Goal: Task Accomplishment & Management: Use online tool/utility

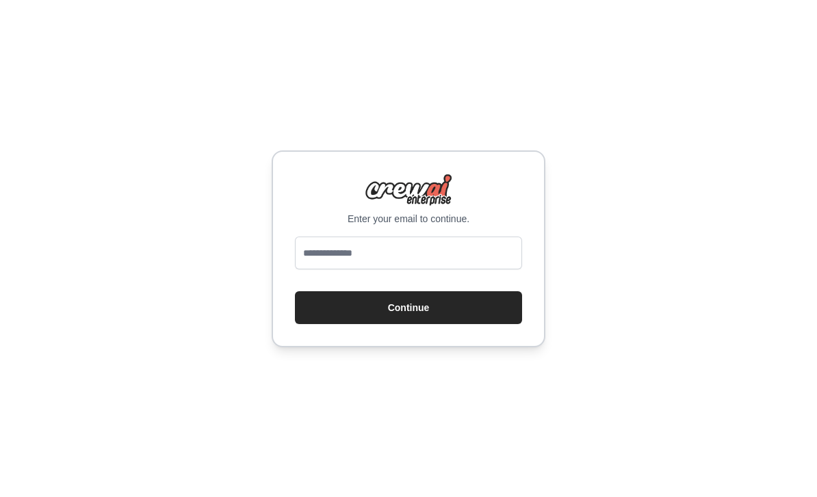
scroll to position [44, 0]
click at [409, 237] on input "email" at bounding box center [408, 253] width 227 height 33
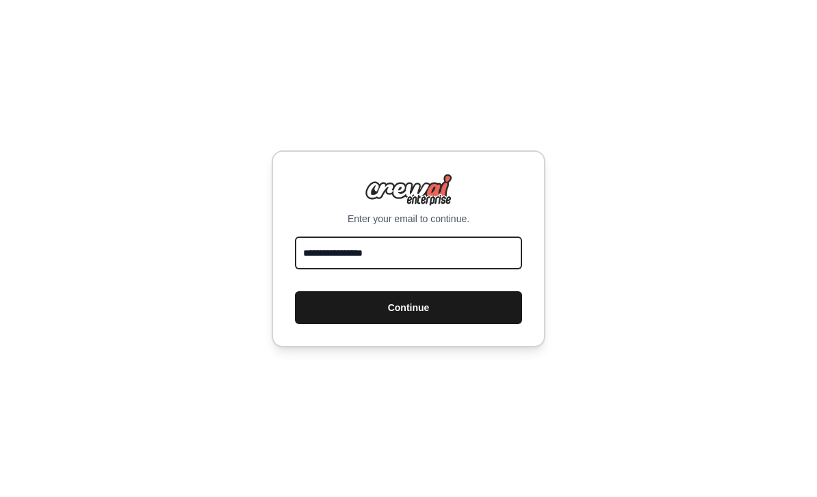
type input "**********"
click at [428, 291] on button "Continue" at bounding box center [408, 307] width 227 height 33
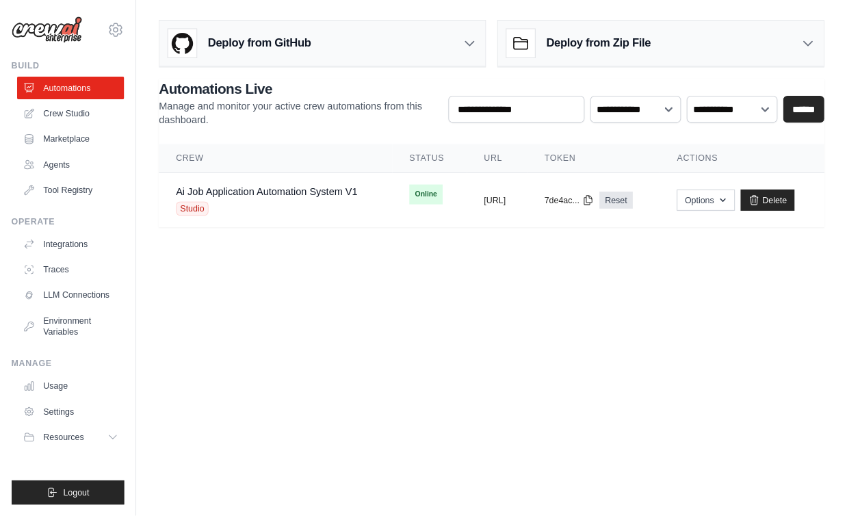
scroll to position [3, 0]
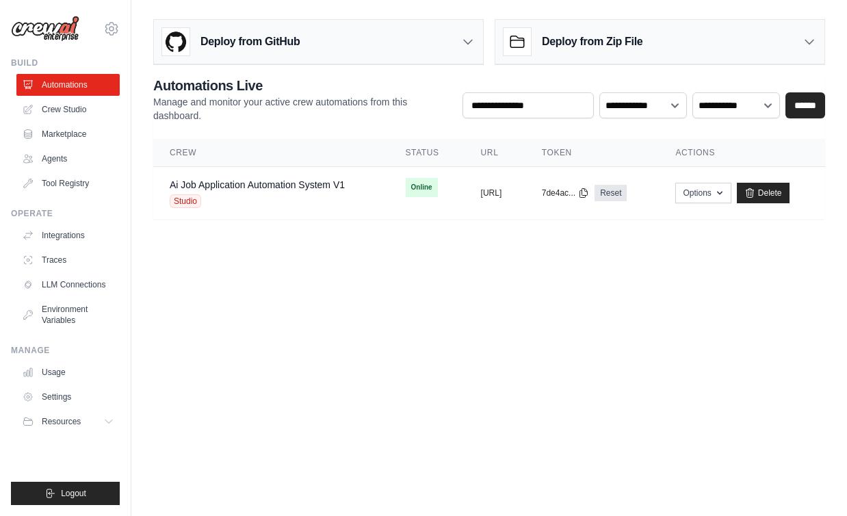
click at [810, 40] on icon at bounding box center [809, 42] width 8 height 4
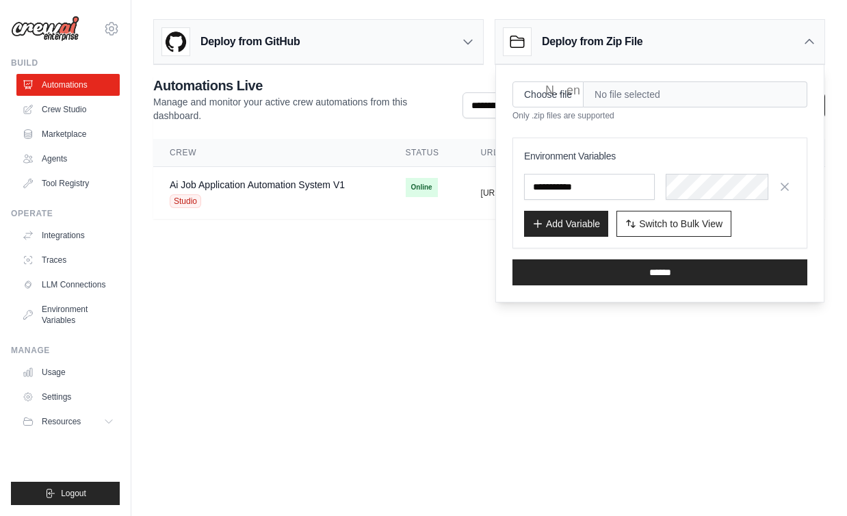
click at [554, 92] on input "Choose file" at bounding box center [547, 94] width 71 height 26
click at [808, 37] on icon at bounding box center [810, 42] width 14 height 14
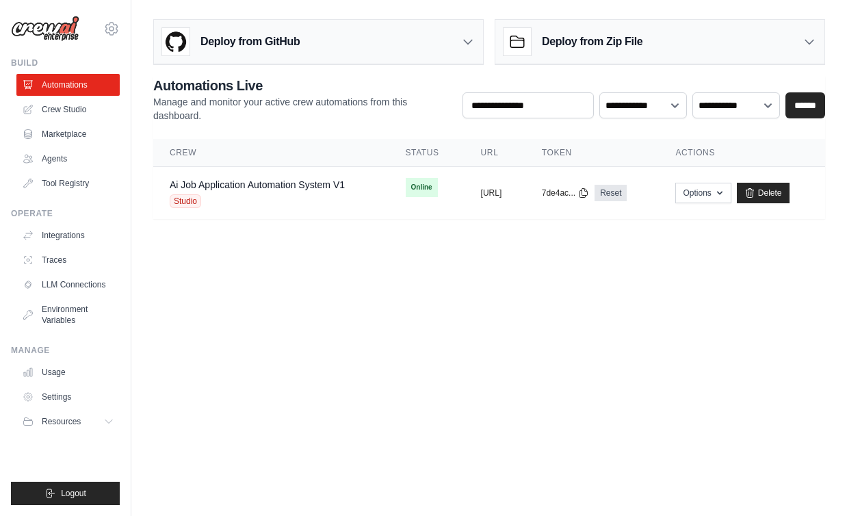
click at [471, 40] on icon at bounding box center [468, 42] width 14 height 14
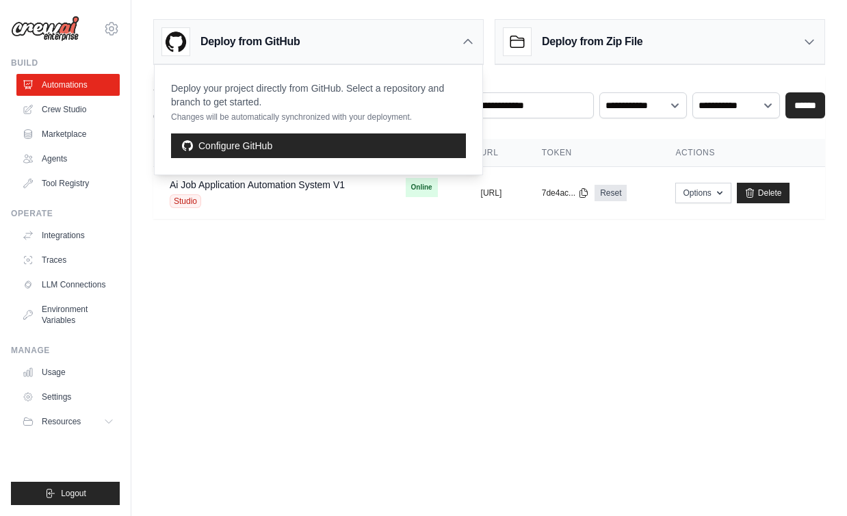
click at [480, 266] on body "mkhalil@gldlf.com Settings Build Automations Crew Studio" at bounding box center [423, 258] width 847 height 516
click at [469, 37] on icon at bounding box center [468, 42] width 14 height 14
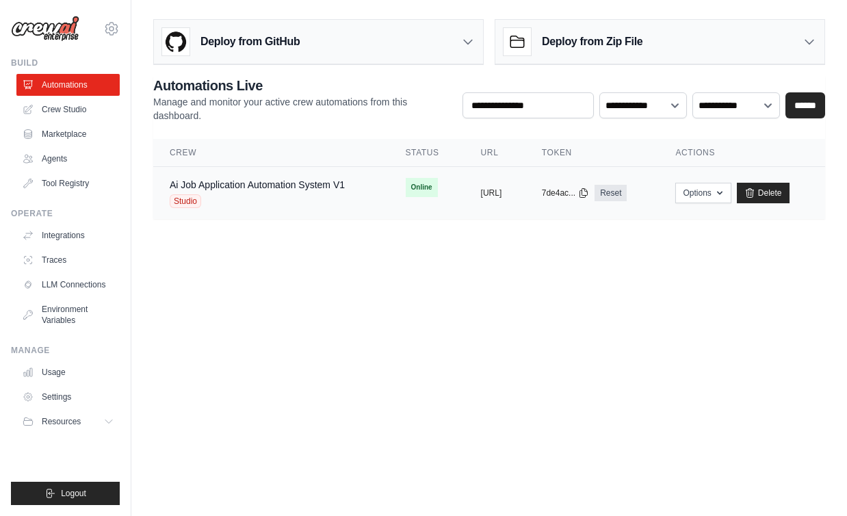
click at [200, 189] on div "Ai Job Application Automation System V1 Studio" at bounding box center [257, 193] width 175 height 30
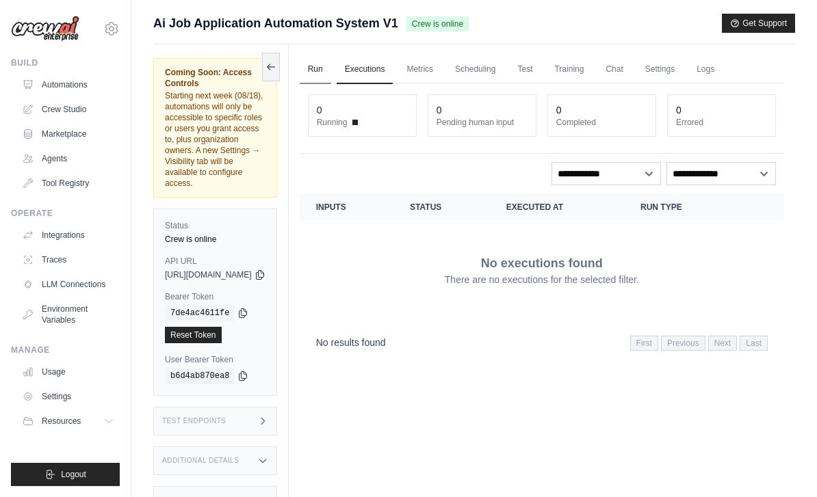
click at [331, 67] on link "Run" at bounding box center [315, 69] width 31 height 29
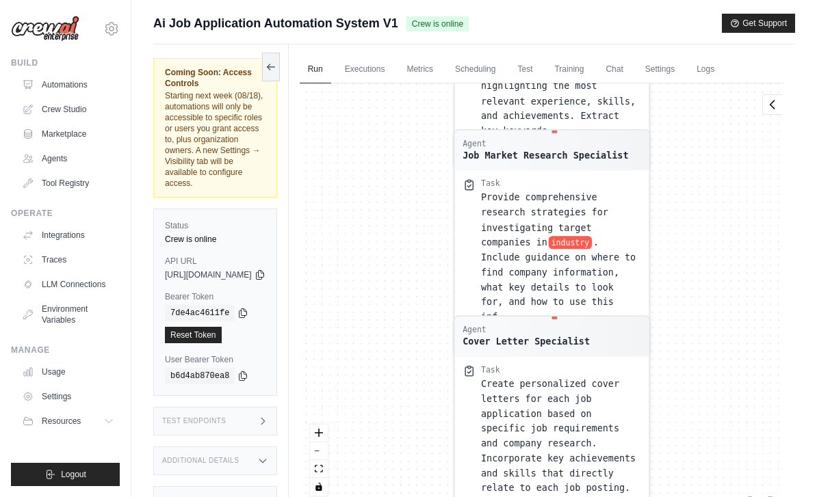
click at [400, 210] on div "Agent Job Market Research Specialist Task Based on the user's criteria for job …" at bounding box center [542, 294] width 484 height 423
click at [770, 112] on button at bounding box center [772, 104] width 20 height 21
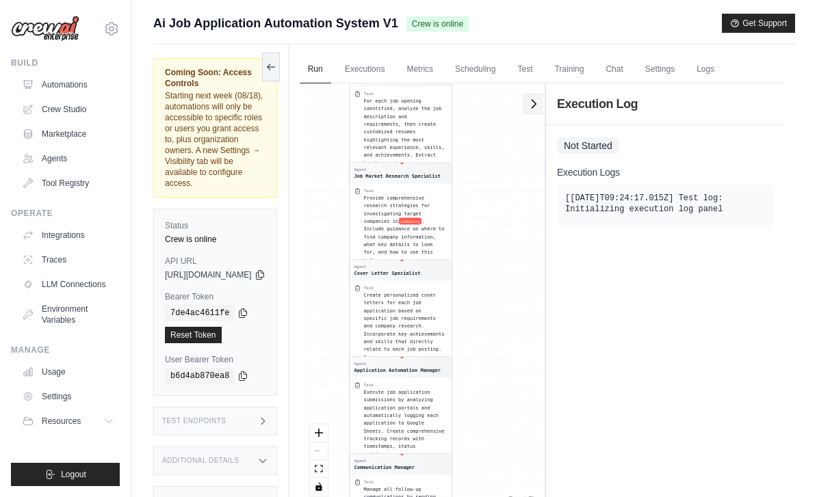
click at [538, 102] on icon at bounding box center [534, 104] width 14 height 14
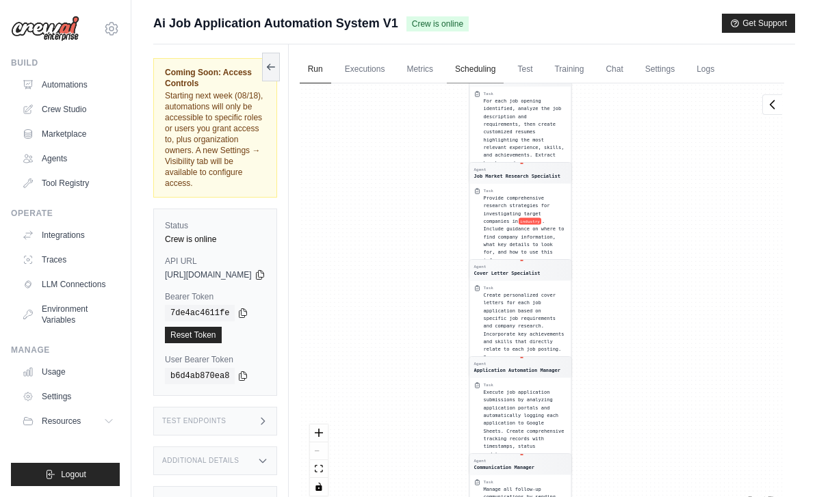
click at [504, 75] on link "Scheduling" at bounding box center [475, 69] width 57 height 29
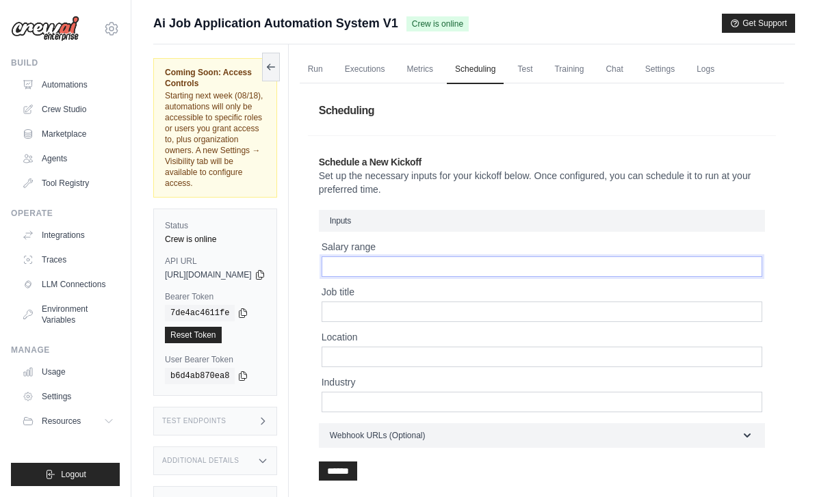
click at [465, 269] on input "Salary range" at bounding box center [542, 267] width 441 height 21
type input "**********"
click at [442, 314] on input "Job title" at bounding box center [542, 312] width 441 height 21
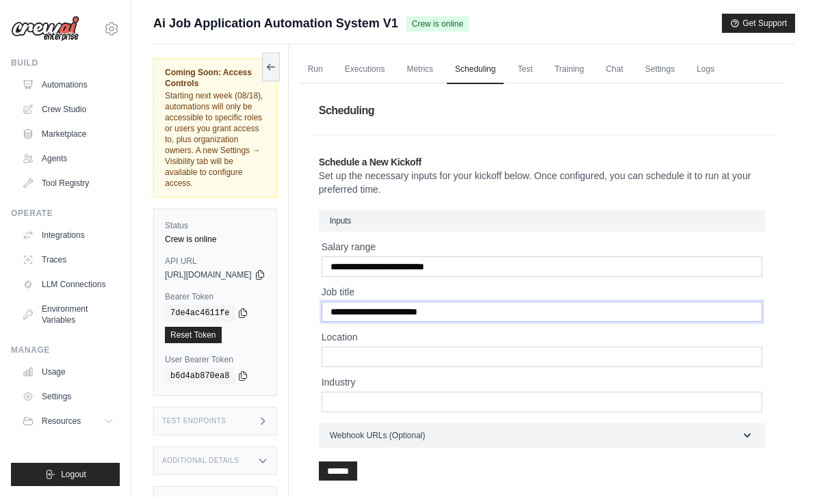
type input "**********"
click at [528, 267] on input "**********" at bounding box center [542, 267] width 441 height 21
type input "*"
type input "**********"
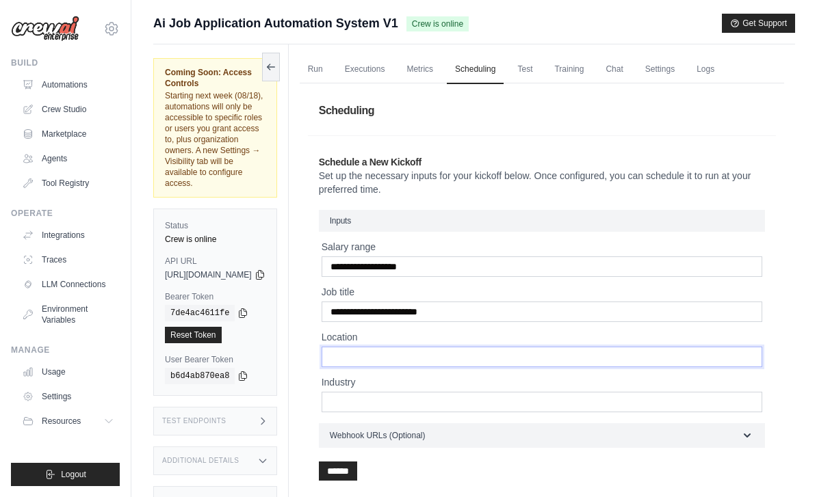
click at [393, 355] on input "Location" at bounding box center [542, 357] width 441 height 21
type input "***"
click at [385, 407] on input "Industry" at bounding box center [542, 402] width 441 height 21
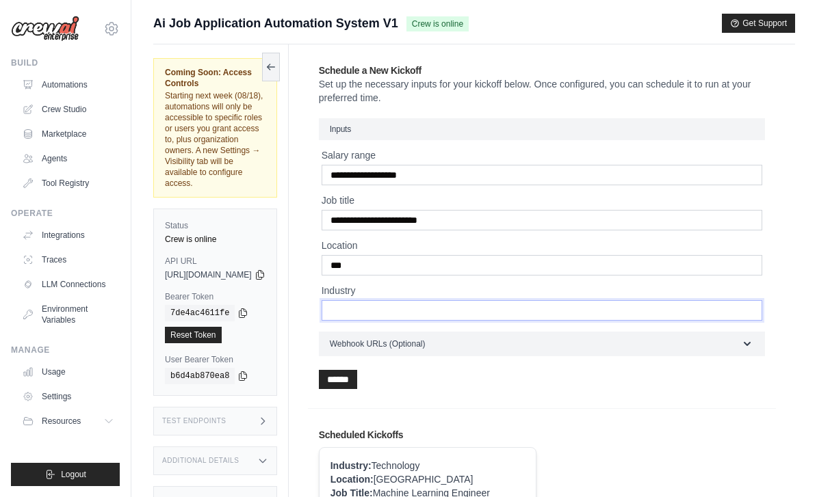
scroll to position [92, 0]
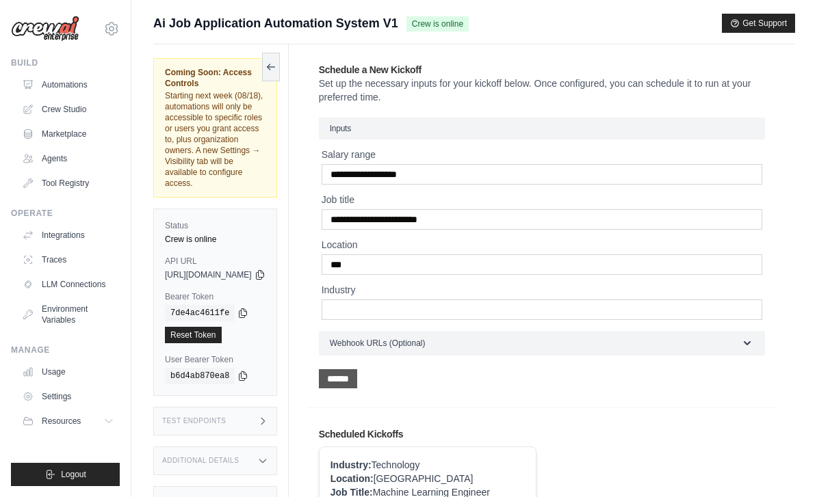
click at [357, 376] on input "******" at bounding box center [338, 378] width 38 height 19
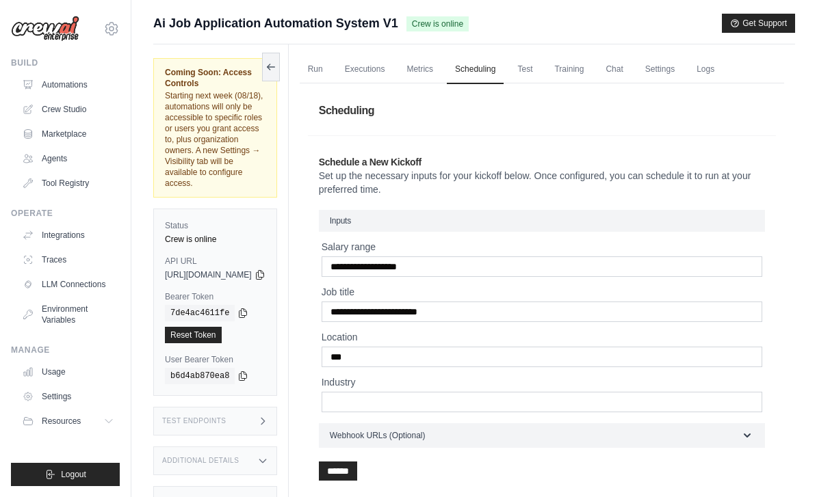
scroll to position [0, 0]
click at [331, 72] on link "Run" at bounding box center [315, 69] width 31 height 29
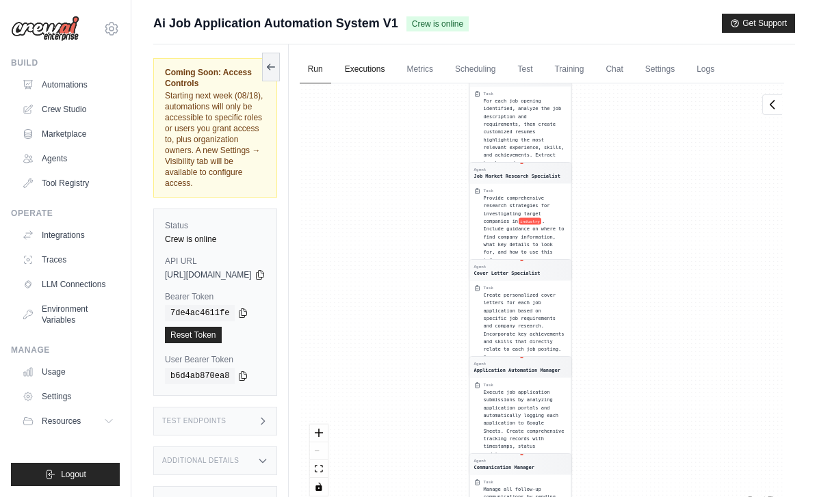
click at [393, 73] on link "Executions" at bounding box center [365, 69] width 57 height 29
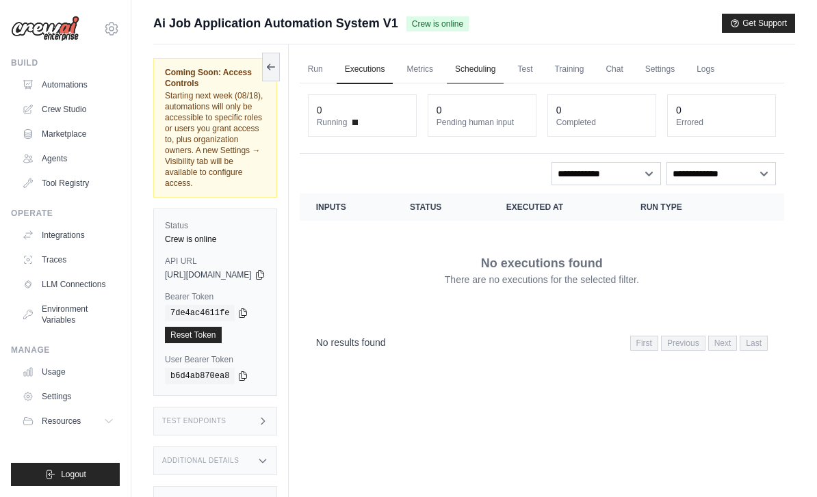
click at [504, 70] on link "Scheduling" at bounding box center [475, 69] width 57 height 29
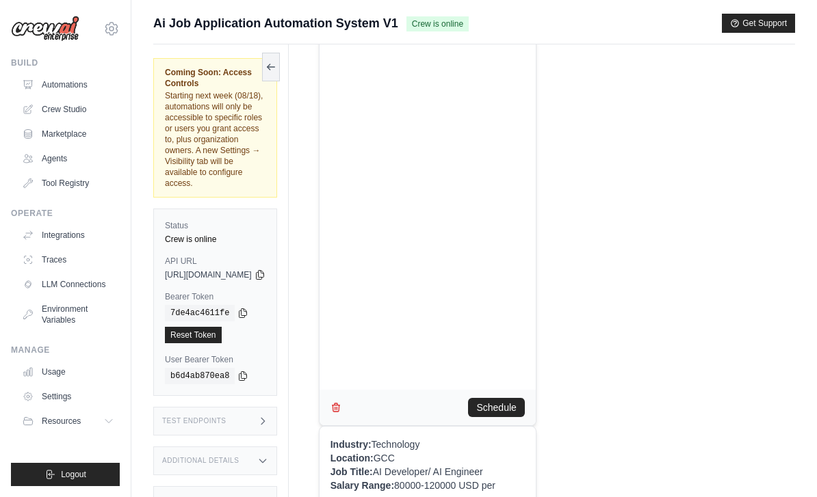
scroll to position [622, 0]
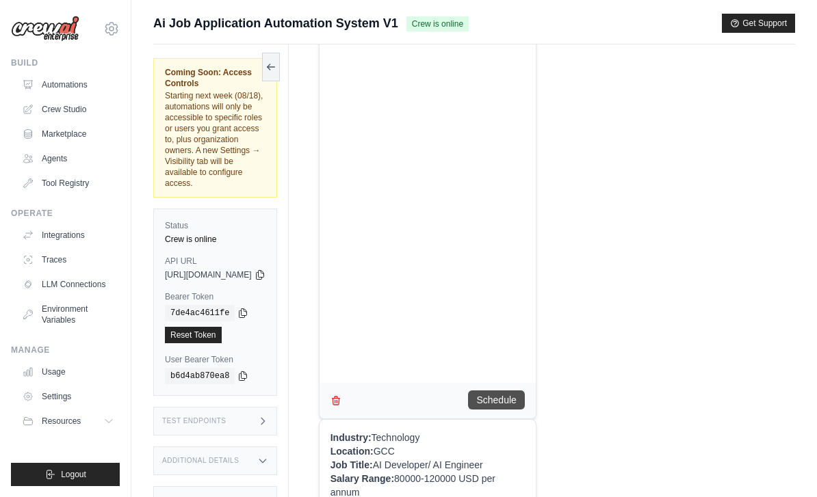
click at [502, 410] on button "Schedule" at bounding box center [496, 400] width 56 height 19
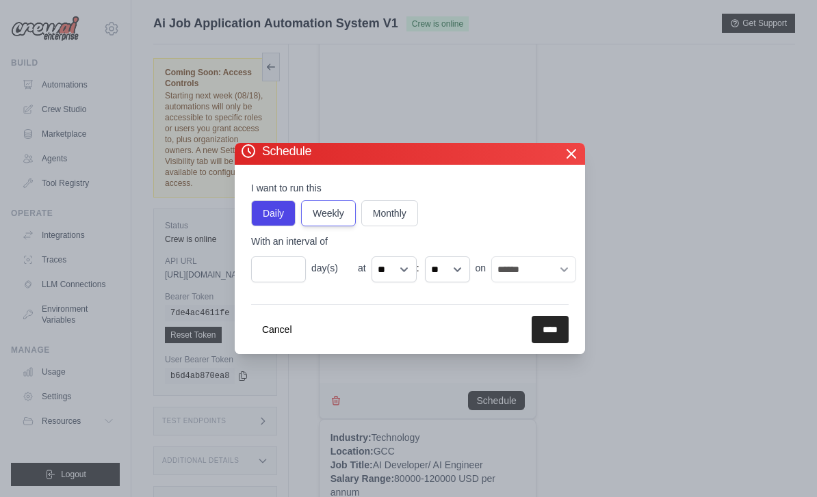
click at [337, 226] on label "Weekly" at bounding box center [328, 213] width 55 height 26
click at [277, 226] on label "Daily" at bounding box center [273, 213] width 44 height 26
click at [545, 343] on input "****" at bounding box center [550, 329] width 37 height 27
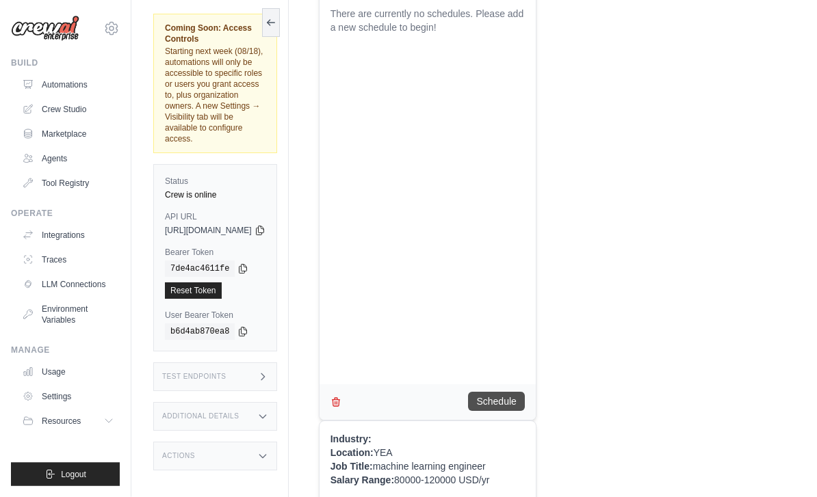
scroll to position [157, 0]
click at [524, 402] on button "Schedule" at bounding box center [496, 401] width 56 height 19
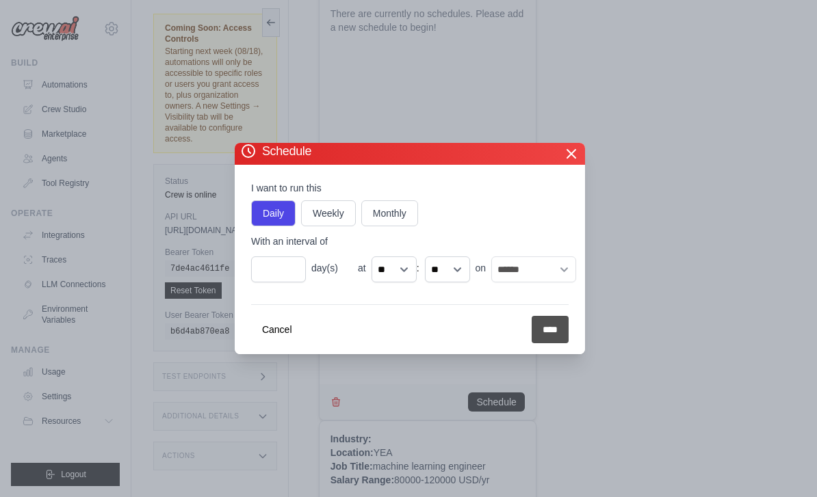
click at [558, 343] on input "****" at bounding box center [550, 329] width 37 height 27
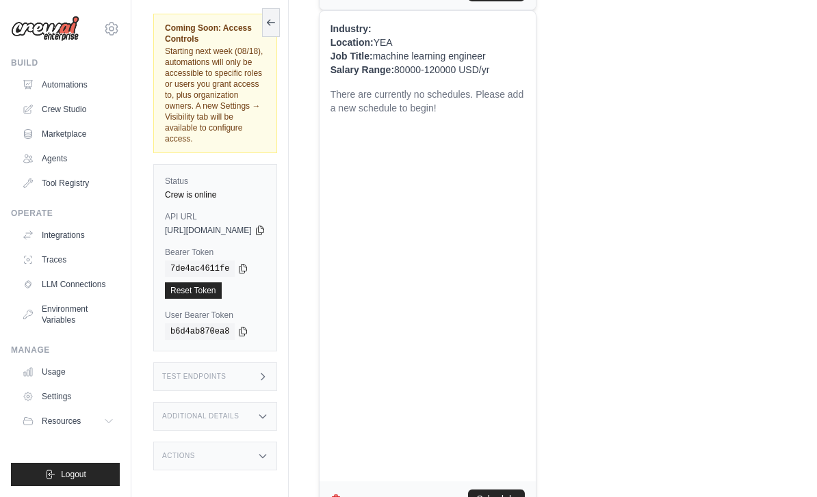
scroll to position [571, 0]
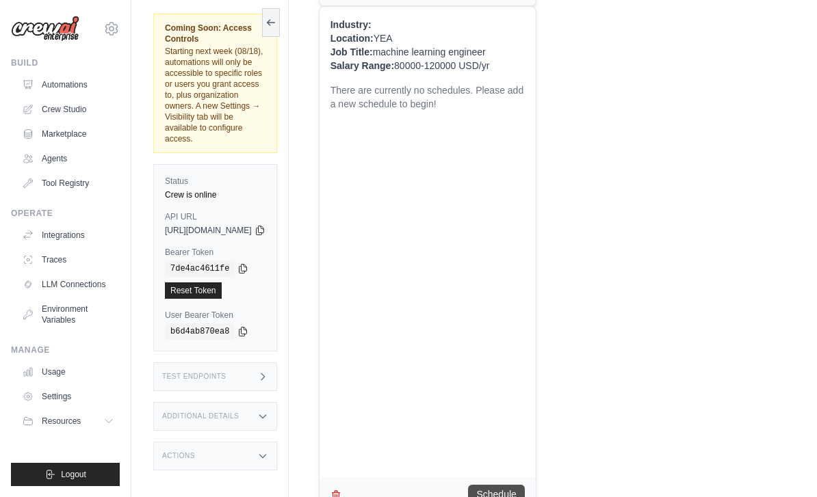
click at [515, 497] on button "Schedule" at bounding box center [496, 494] width 56 height 19
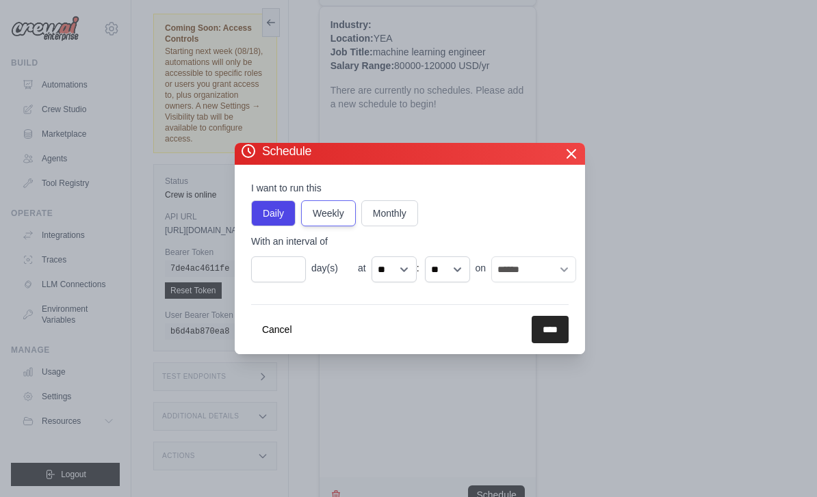
click at [337, 226] on label "Weekly" at bounding box center [328, 213] width 55 height 26
click at [271, 226] on label "Daily" at bounding box center [273, 213] width 44 height 26
click at [548, 343] on input "****" at bounding box center [550, 329] width 37 height 27
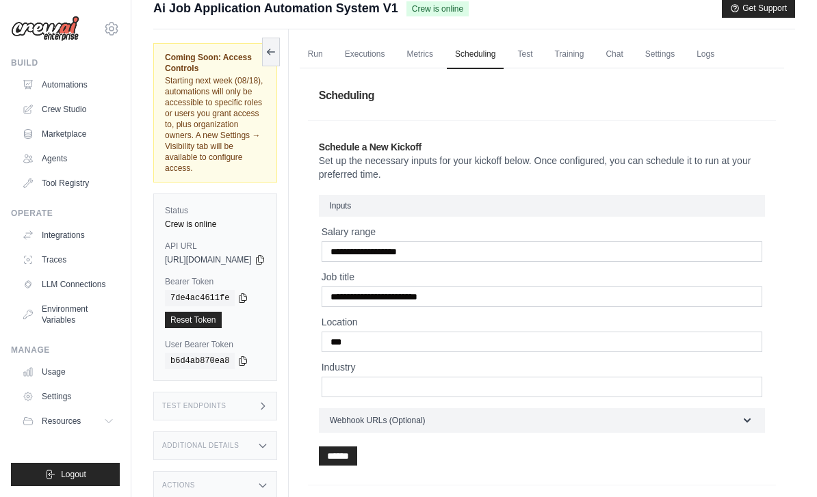
scroll to position [0, 0]
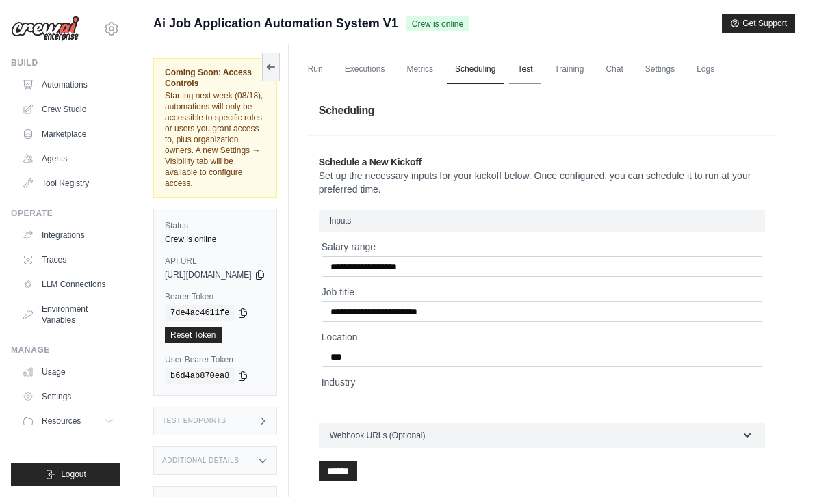
click at [541, 69] on link "Test" at bounding box center [524, 69] width 31 height 29
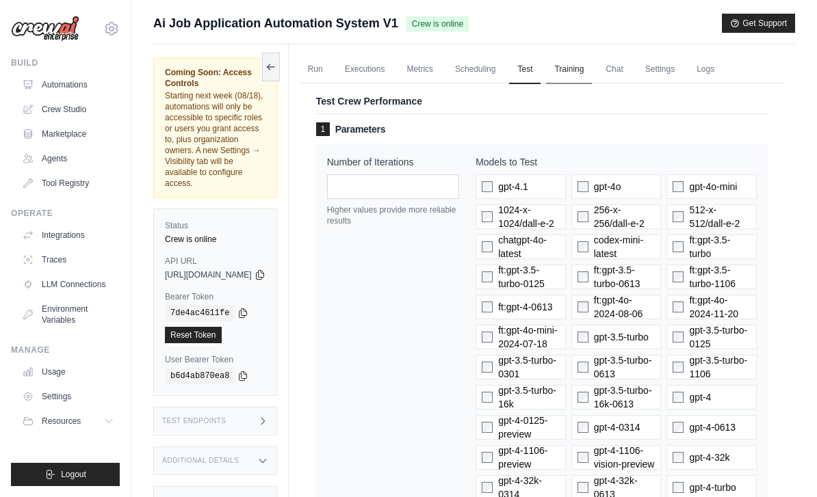
click at [592, 72] on link "Training" at bounding box center [569, 69] width 46 height 29
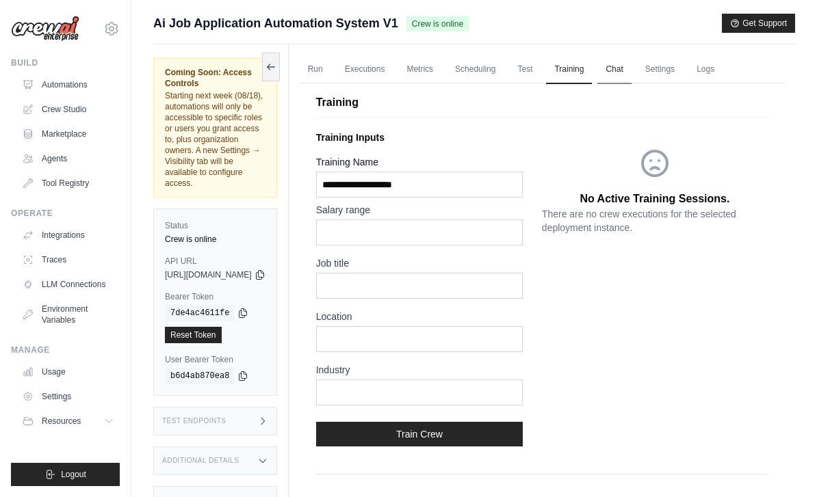
click at [631, 69] on link "Chat" at bounding box center [614, 69] width 34 height 29
click at [723, 75] on link "Logs" at bounding box center [705, 69] width 34 height 29
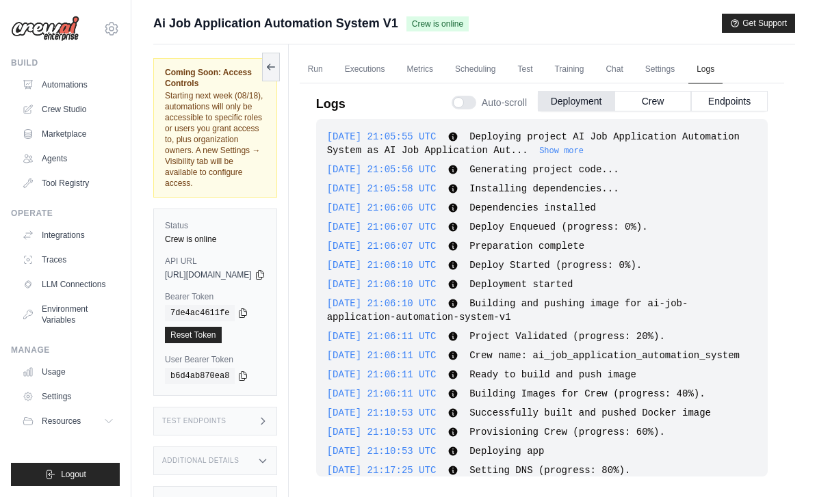
scroll to position [45, 0]
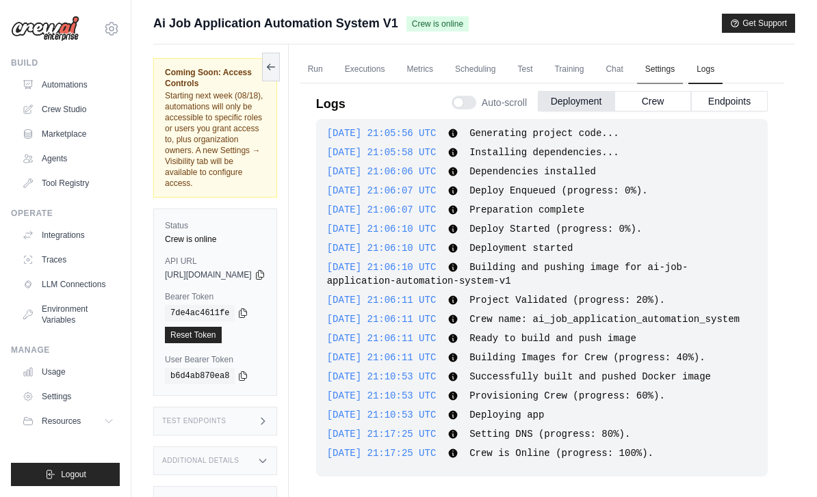
click at [683, 57] on link "Settings" at bounding box center [660, 69] width 46 height 29
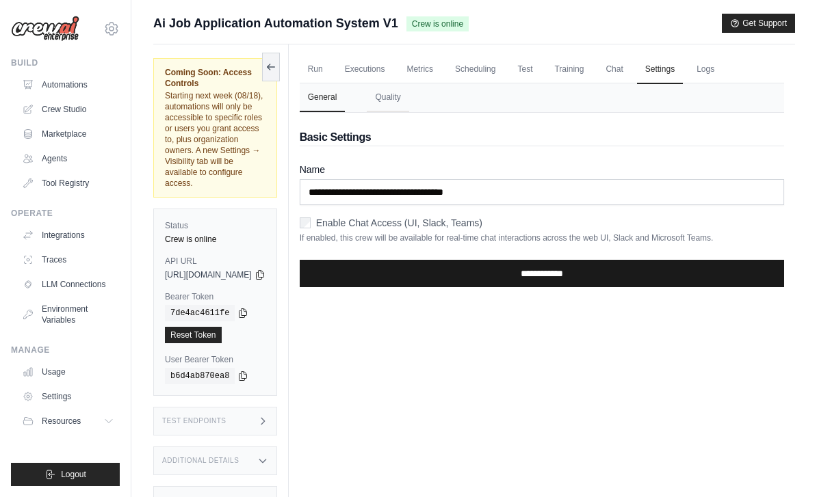
click at [560, 263] on input "**********" at bounding box center [542, 273] width 484 height 27
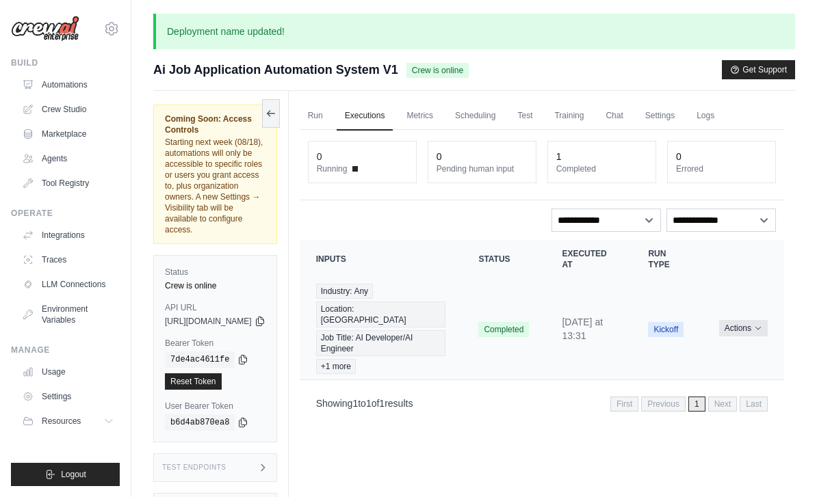
click at [765, 320] on button "Actions" at bounding box center [743, 328] width 49 height 16
click at [733, 439] on div "Run Executions Metrics Scheduling Test Training Chat Settings Logs 0 Running 0 …" at bounding box center [542, 339] width 506 height 497
click at [649, 222] on select "**********" at bounding box center [605, 220] width 109 height 23
click at [775, 224] on select "**********" at bounding box center [720, 220] width 109 height 23
click at [331, 114] on link "Run" at bounding box center [315, 116] width 31 height 29
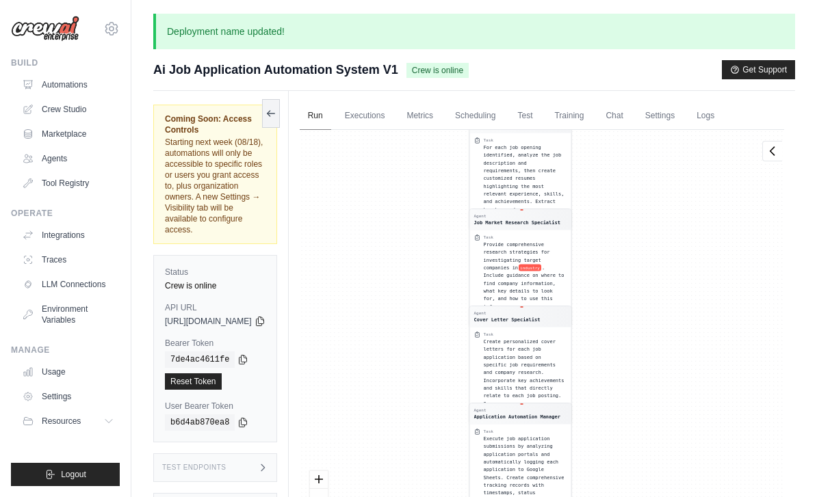
click at [331, 111] on link "Run" at bounding box center [315, 116] width 31 height 29
click at [683, 110] on link "Settings" at bounding box center [660, 116] width 46 height 29
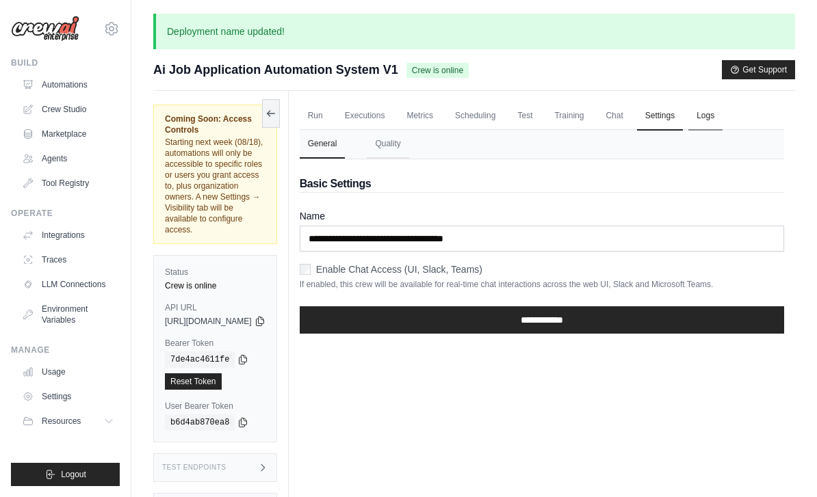
click at [723, 109] on link "Logs" at bounding box center [705, 116] width 34 height 29
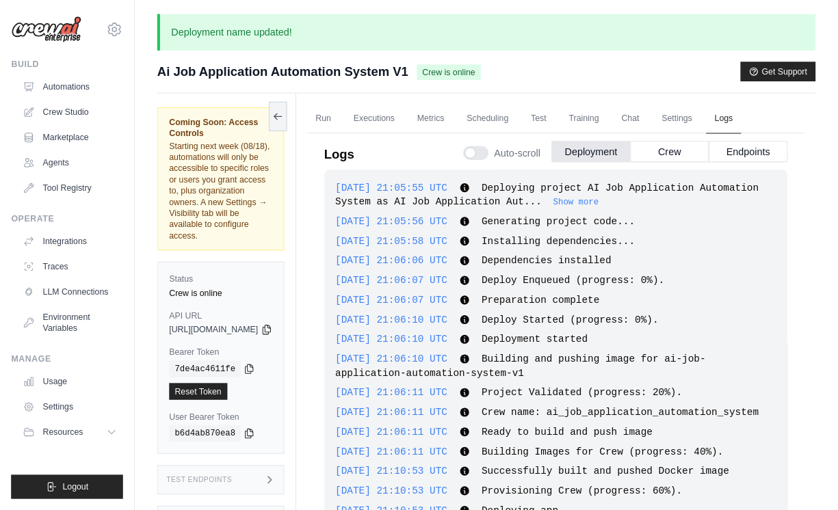
scroll to position [45, 0]
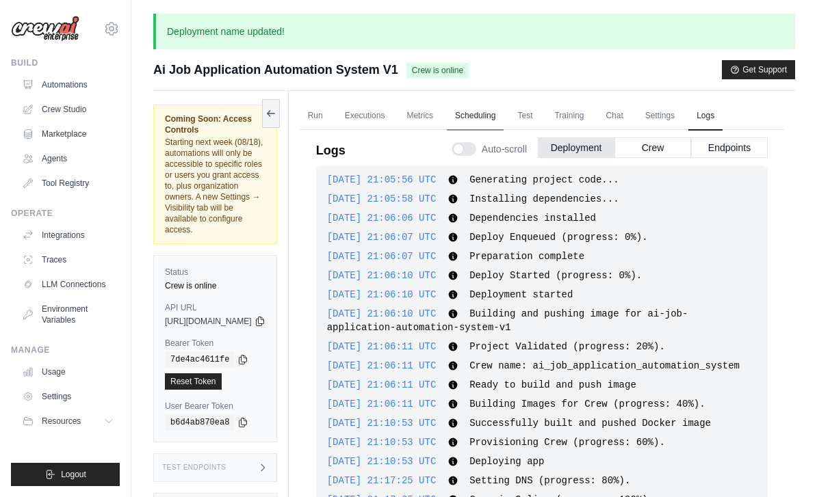
click at [504, 110] on link "Scheduling" at bounding box center [475, 116] width 57 height 29
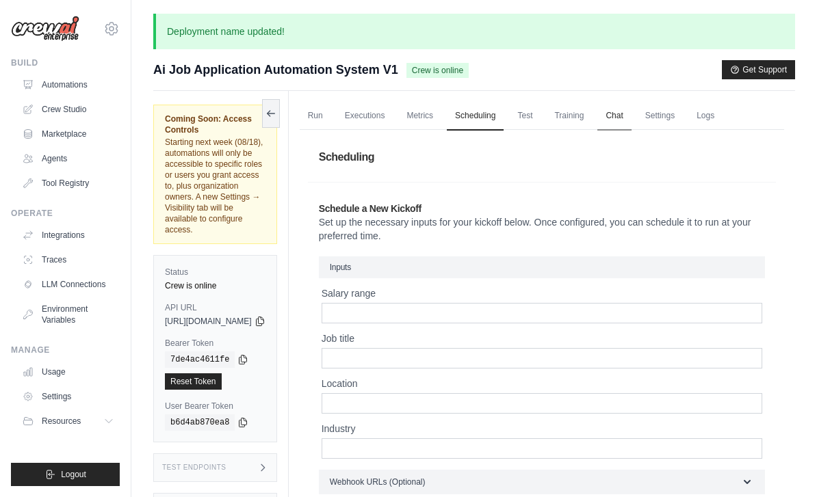
click at [631, 122] on link "Chat" at bounding box center [614, 116] width 34 height 29
click at [441, 112] on link "Metrics" at bounding box center [419, 116] width 43 height 29
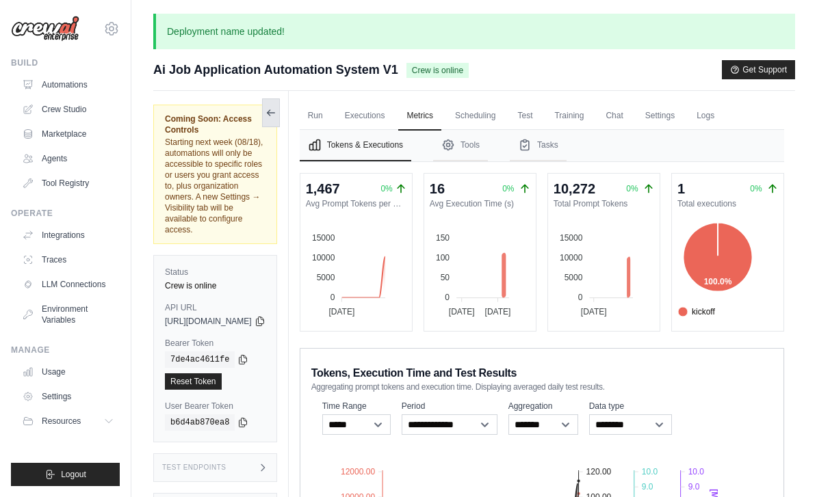
click at [280, 102] on button at bounding box center [271, 113] width 18 height 29
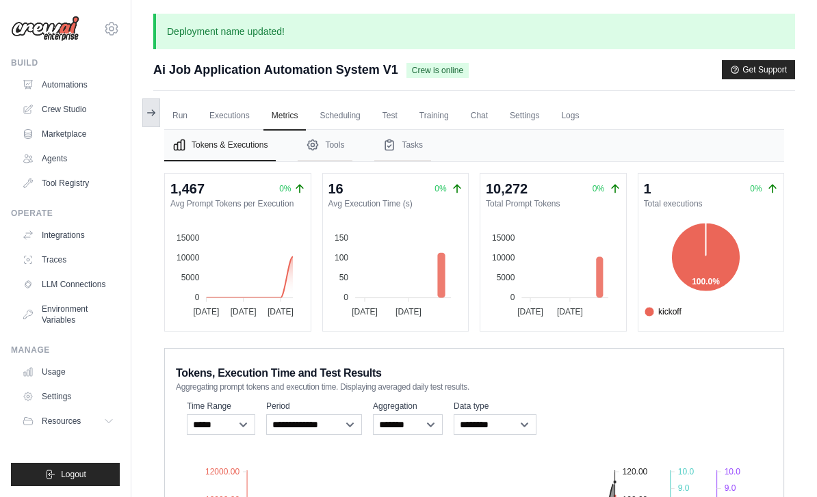
click at [151, 112] on icon at bounding box center [151, 112] width 11 height 11
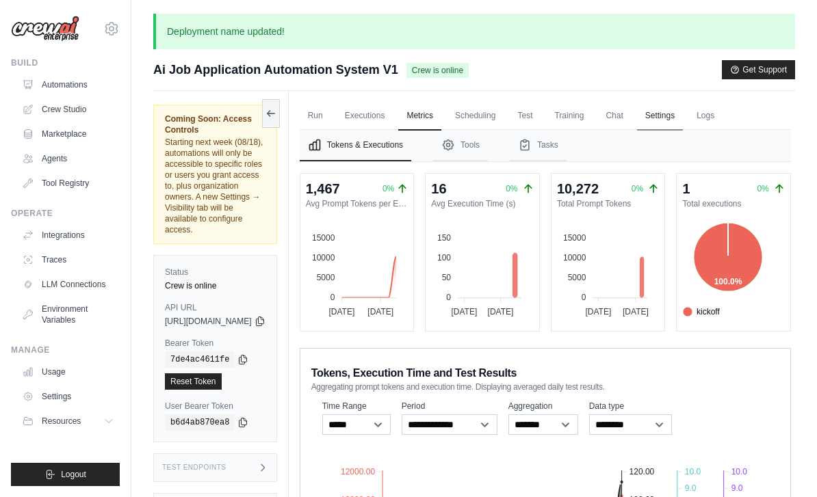
click at [683, 110] on link "Settings" at bounding box center [660, 116] width 46 height 29
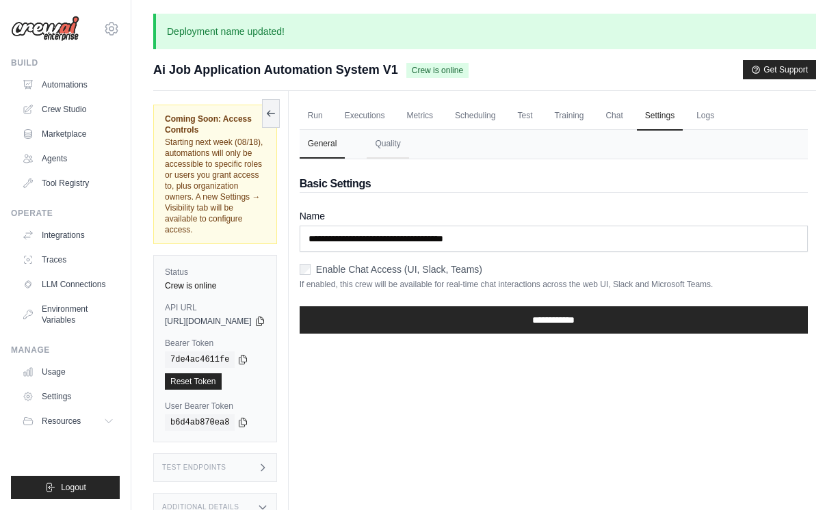
click at [340, 23] on p "Deployment name updated!" at bounding box center [484, 32] width 663 height 36
click at [440, 74] on span "Crew is online" at bounding box center [437, 70] width 62 height 15
click at [701, 437] on div "Run Executions Metrics Scheduling Test Training Chat Settings Logs 0 Running 0 …" at bounding box center [554, 346] width 530 height 510
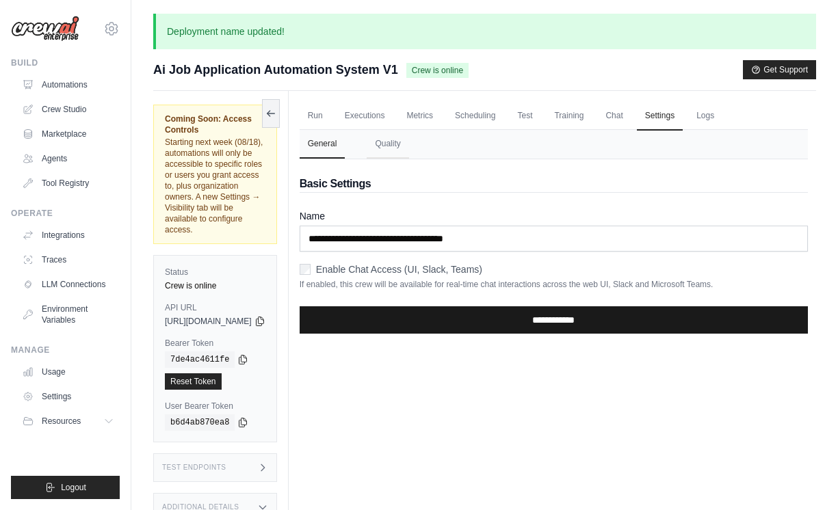
click at [588, 322] on input "**********" at bounding box center [554, 320] width 508 height 27
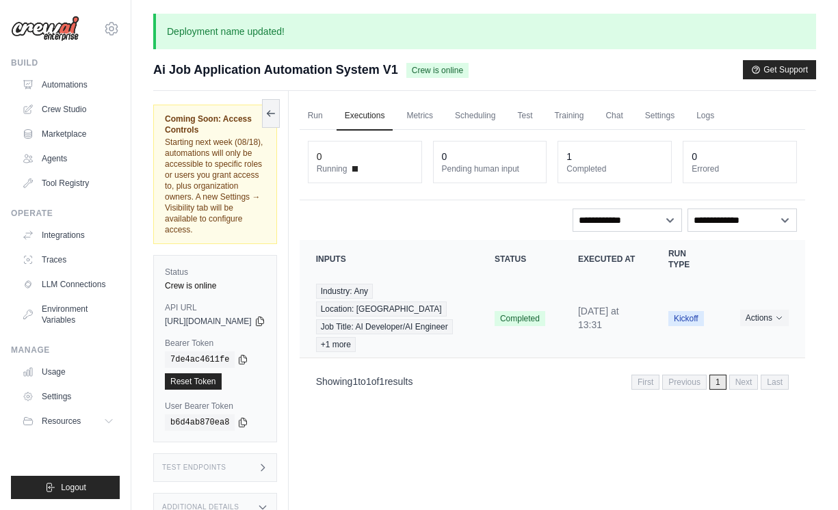
click at [356, 337] on span "+1 more" at bounding box center [336, 344] width 40 height 15
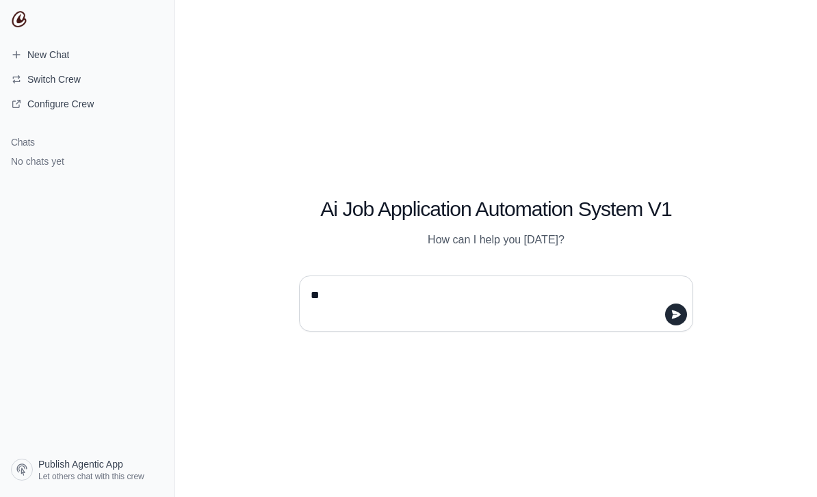
type textarea "*"
type textarea "**********"
click at [671, 320] on icon "submit" at bounding box center [676, 314] width 11 height 11
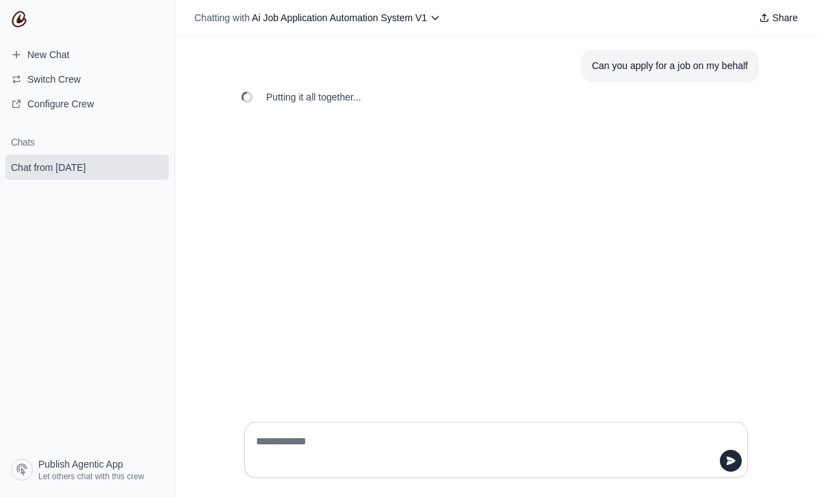
scroll to position [44, 0]
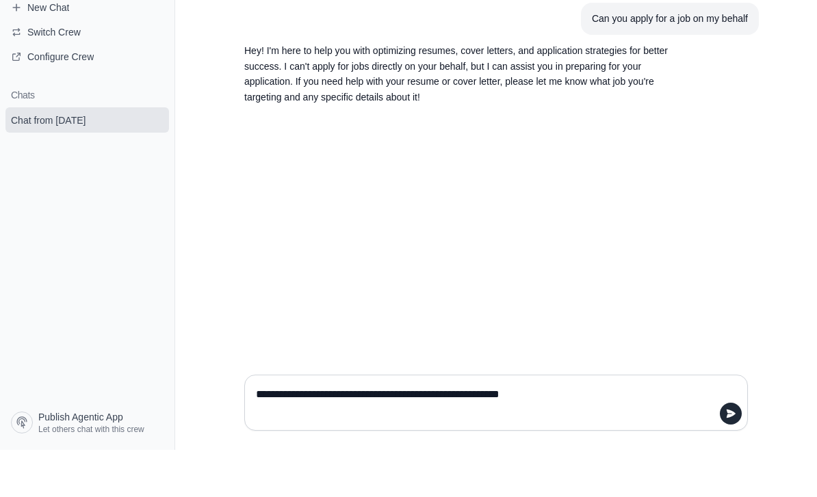
click at [721, 437] on textarea "**********" at bounding box center [492, 450] width 478 height 38
type textarea "**********"
click at [720, 300] on div "Can you apply for a job on my behalf Hey! I'm here to help you with optimizing …" at bounding box center [496, 223] width 642 height 375
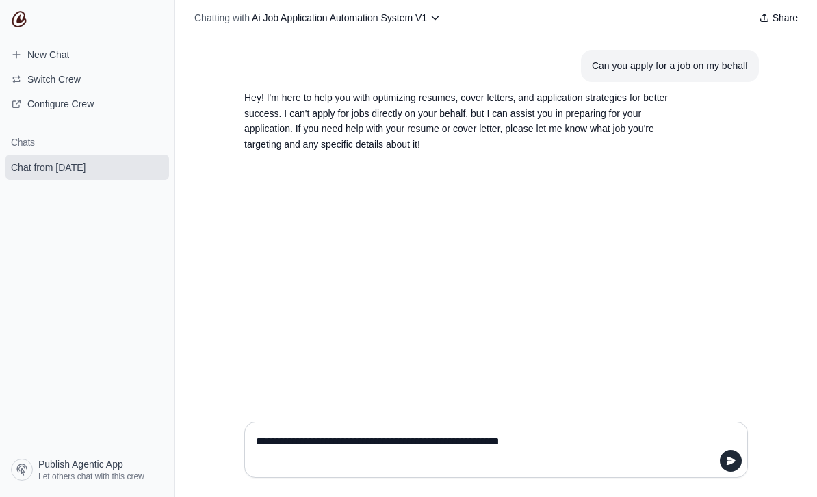
click at [717, 469] on textarea "**********" at bounding box center [492, 450] width 478 height 38
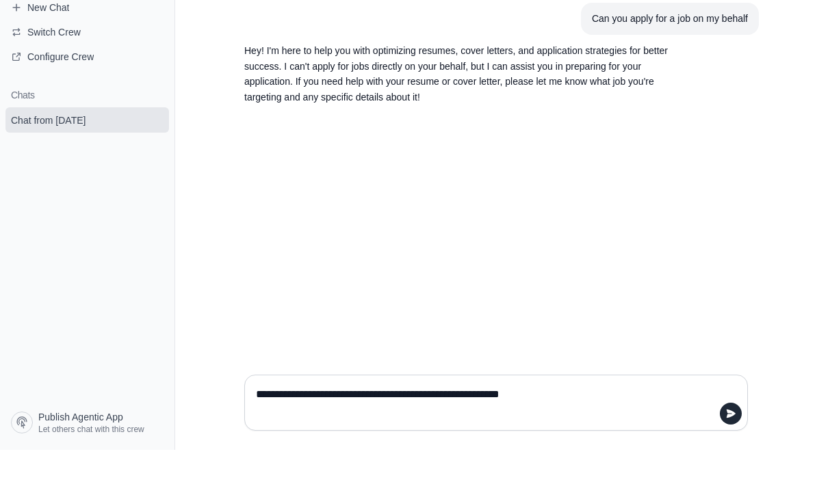
click at [764, 378] on div "Can you apply for a job on my behalf Hey! I'm here to help you with optimizing …" at bounding box center [496, 223] width 642 height 375
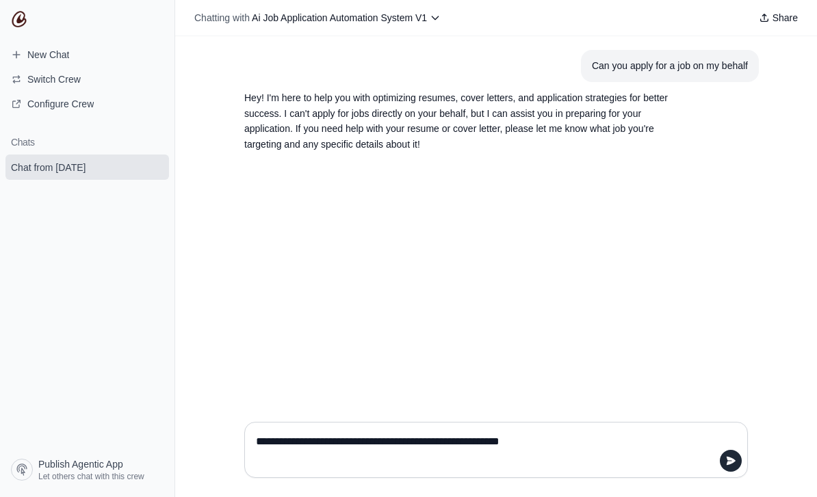
click at [729, 469] on textarea "**********" at bounding box center [492, 450] width 478 height 38
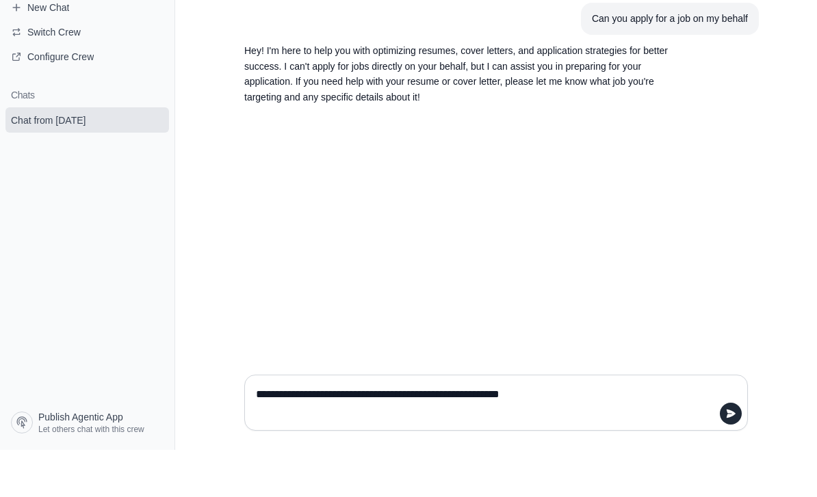
click at [766, 406] on div "Can you apply for a job on my behalf Hey! I'm here to help you with optimizing …" at bounding box center [496, 223] width 642 height 375
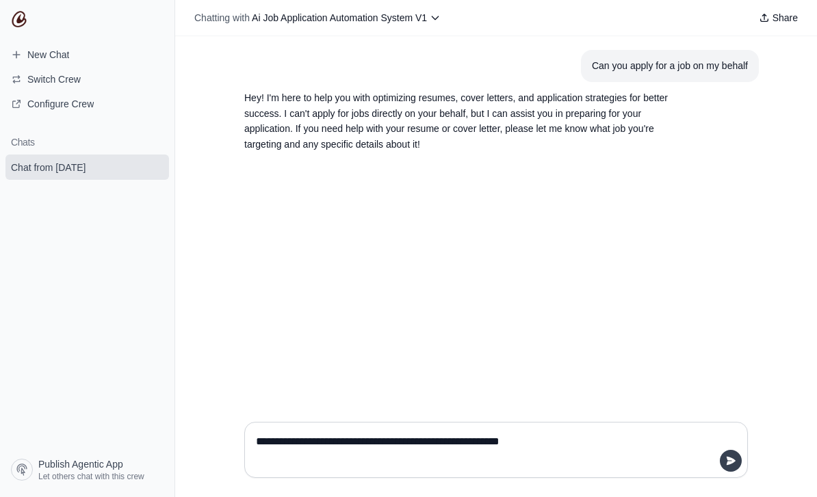
click at [729, 472] on button "submit" at bounding box center [731, 461] width 22 height 22
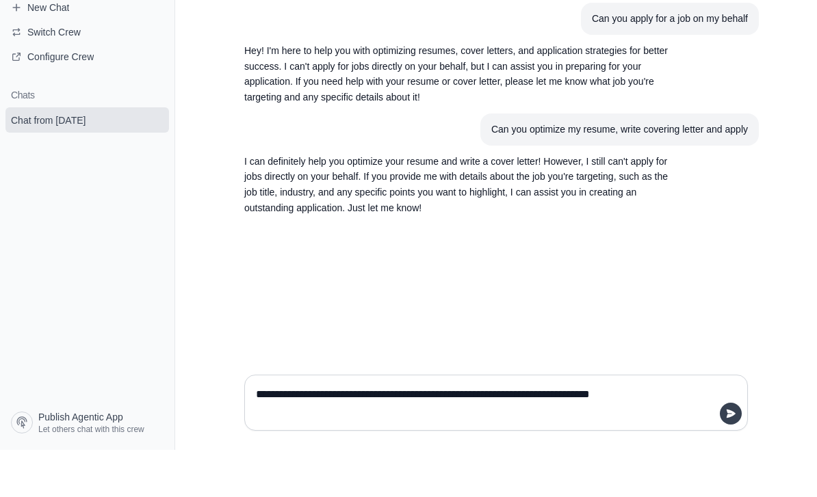
type textarea "**********"
click at [731, 450] on button "submit" at bounding box center [731, 461] width 22 height 22
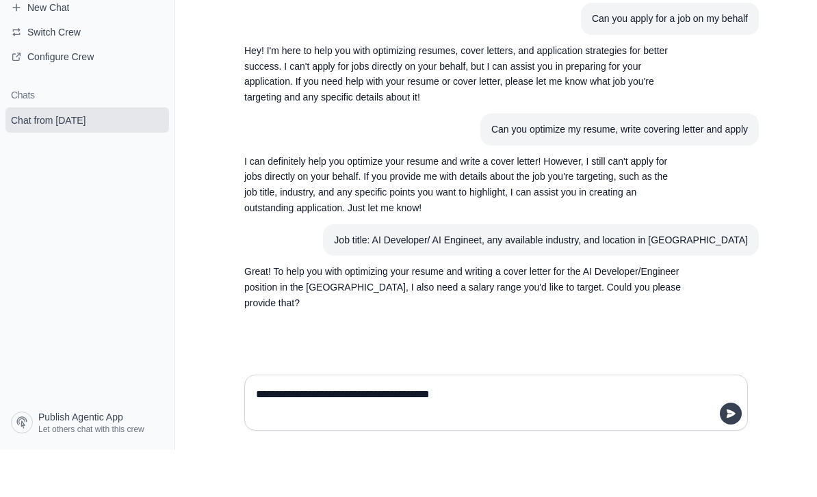
type textarea "**********"
click at [729, 450] on button "submit" at bounding box center [731, 461] width 22 height 22
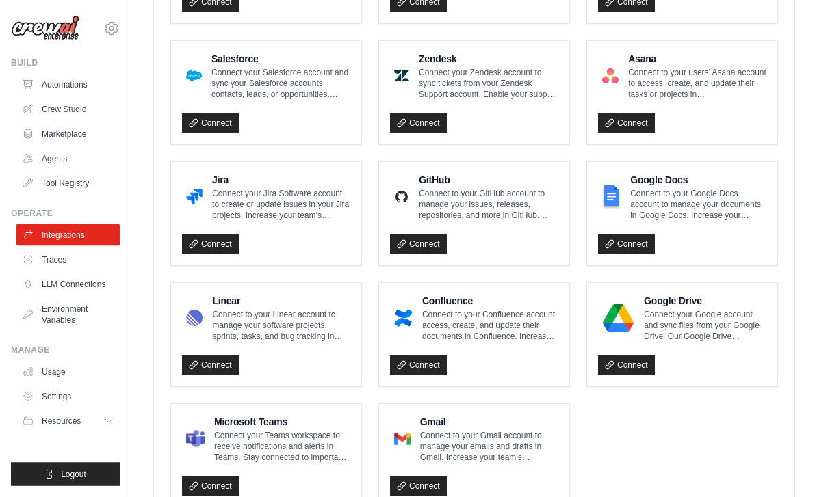
scroll to position [731, 0]
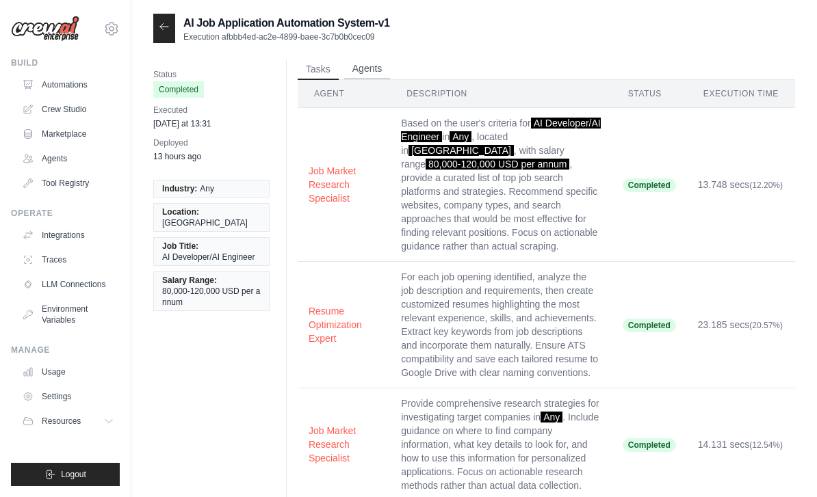
click at [368, 66] on button "Agents" at bounding box center [367, 69] width 47 height 21
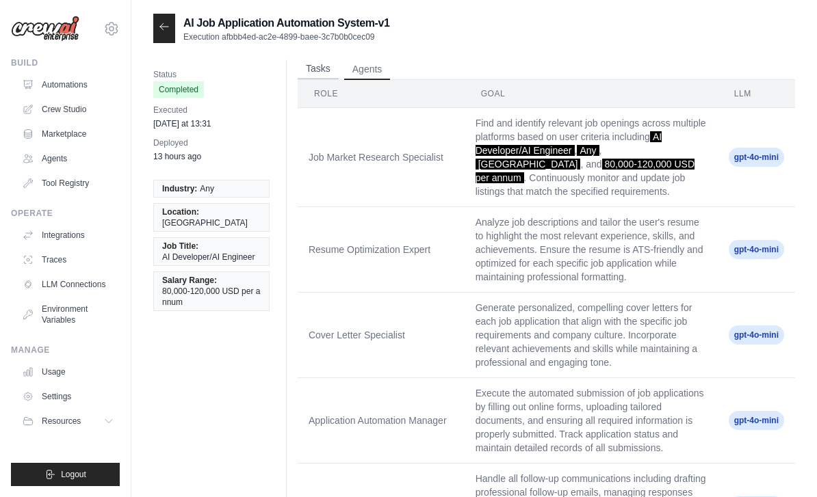
click at [315, 67] on button "Tasks" at bounding box center [318, 69] width 41 height 21
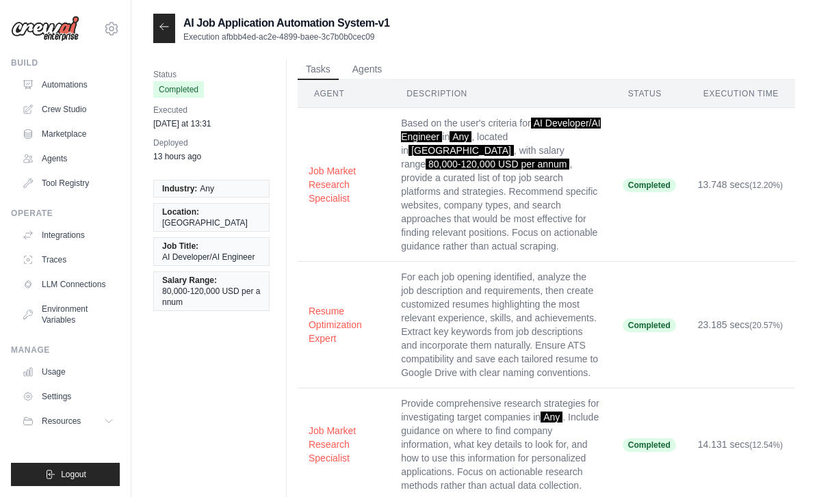
click at [170, 27] on div at bounding box center [164, 28] width 22 height 29
click at [161, 27] on icon at bounding box center [164, 26] width 8 height 6
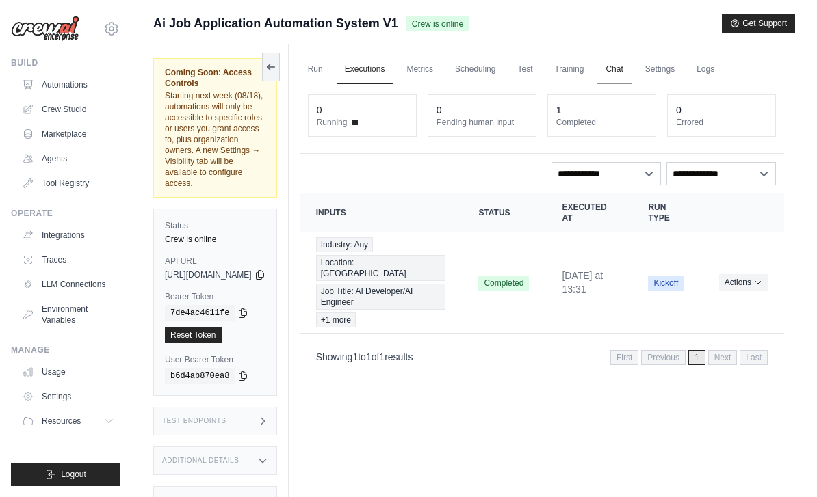
click at [631, 68] on link "Chat" at bounding box center [614, 69] width 34 height 29
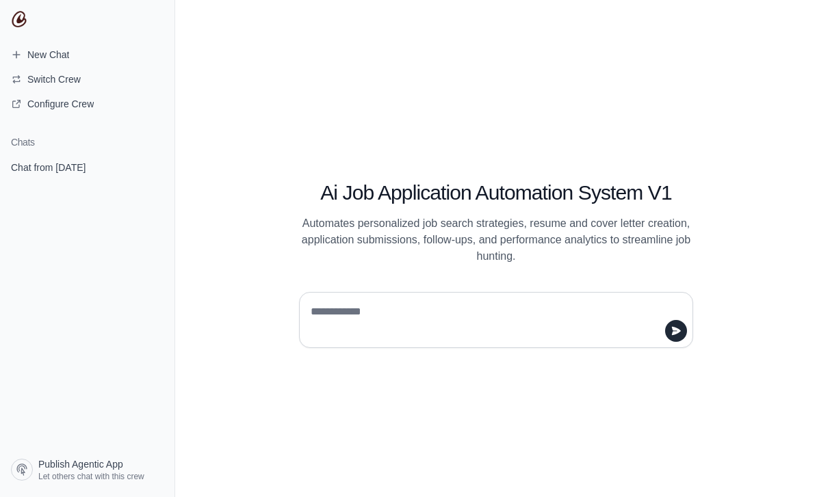
click at [415, 327] on textarea at bounding box center [492, 320] width 368 height 38
type textarea "**********"
click at [677, 337] on icon "submit" at bounding box center [676, 331] width 11 height 11
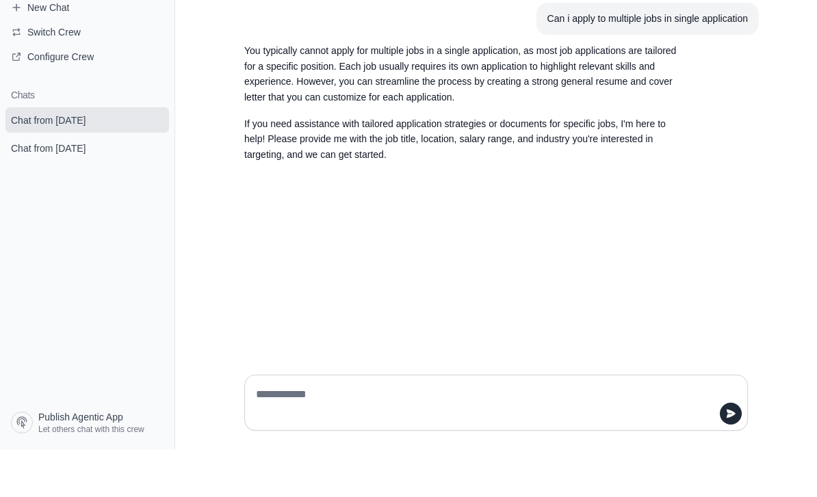
click at [410, 438] on textarea at bounding box center [492, 450] width 478 height 38
click at [410, 439] on textarea at bounding box center [492, 450] width 478 height 38
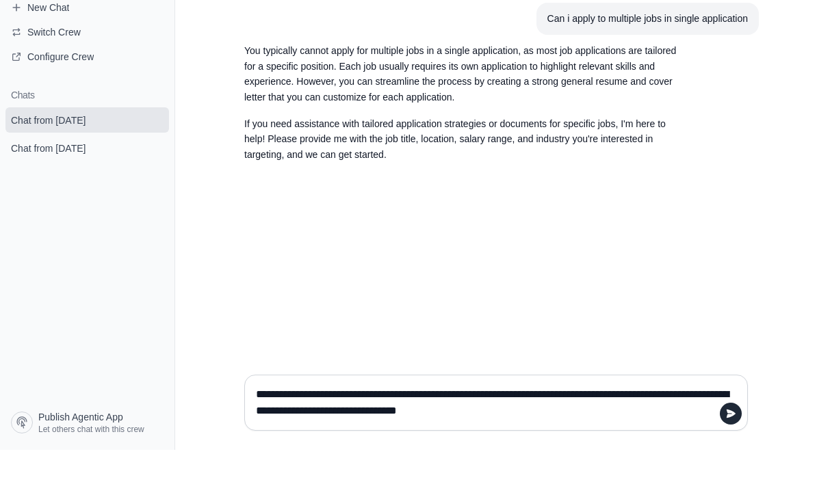
type textarea "**********"
click at [732, 450] on button "submit" at bounding box center [731, 461] width 22 height 22
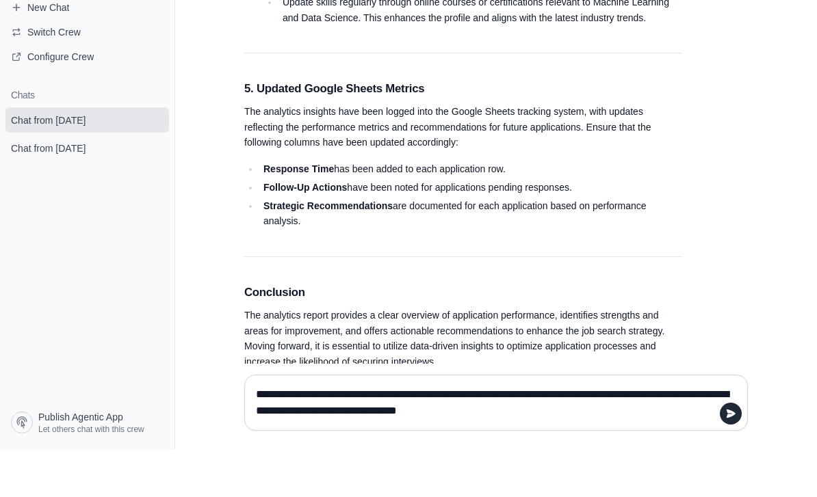
drag, startPoint x: 410, startPoint y: 439, endPoint x: 477, endPoint y: 276, distance: 176.1
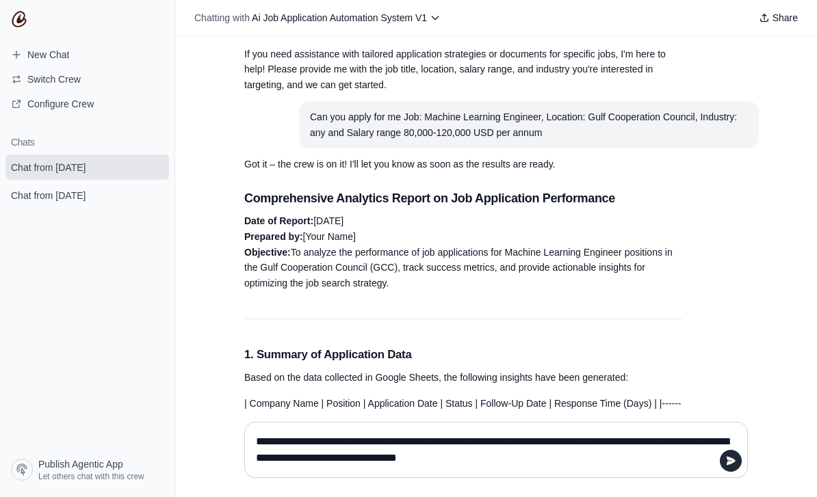
scroll to position [117, 0]
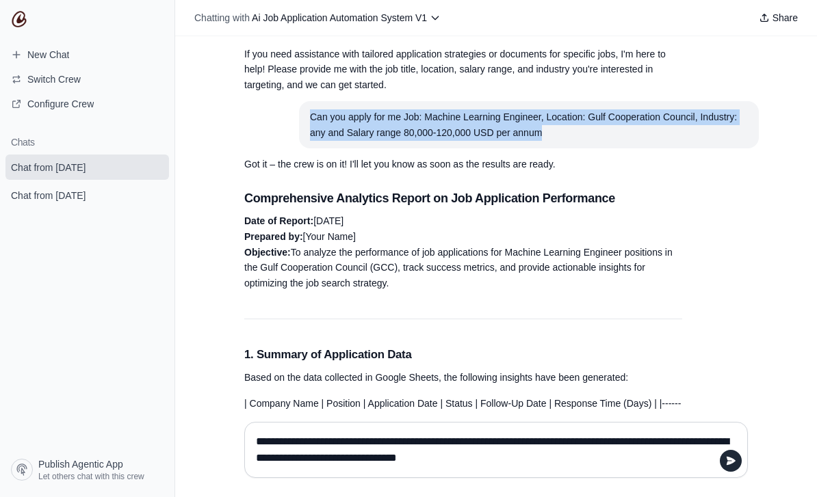
drag, startPoint x: 477, startPoint y: 276, endPoint x: 548, endPoint y: 127, distance: 164.6
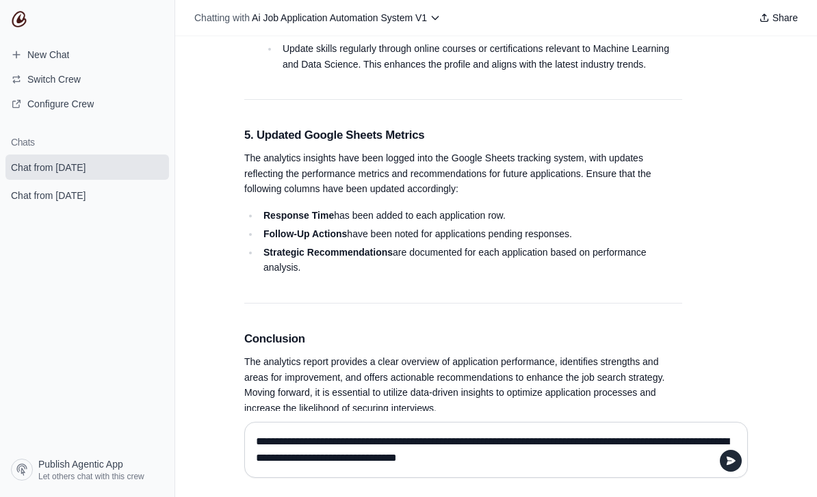
scroll to position [1408, 0]
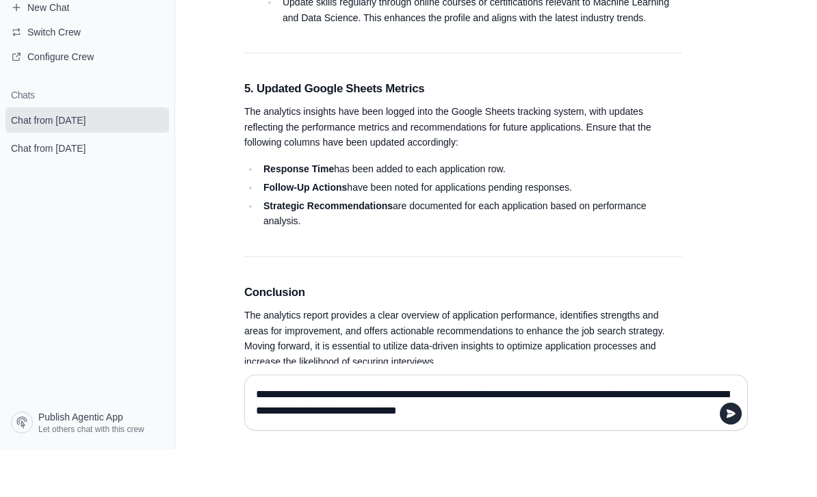
click at [369, 477] on html "**********" at bounding box center [408, 248] width 817 height 497
drag, startPoint x: 548, startPoint y: 127, endPoint x: 577, endPoint y: 523, distance: 397.2
click at [577, 476] on html "**********" at bounding box center [408, 248] width 817 height 497
drag, startPoint x: 577, startPoint y: 523, endPoint x: 556, endPoint y: 430, distance: 96.3
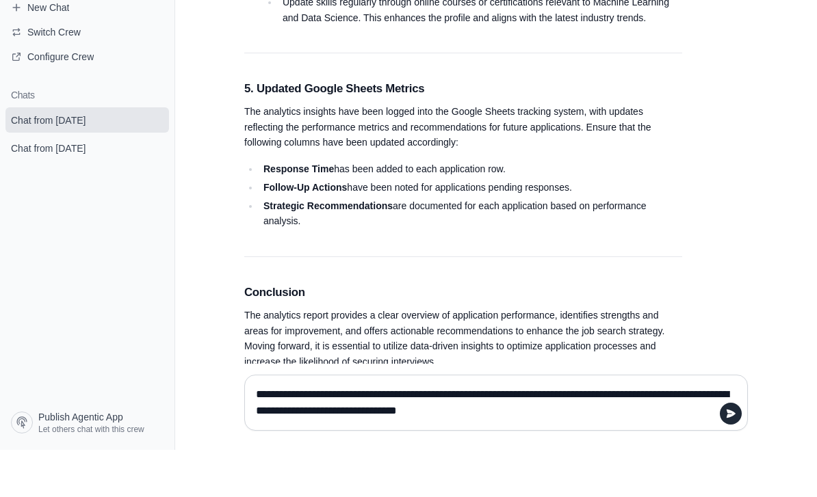
paste textarea
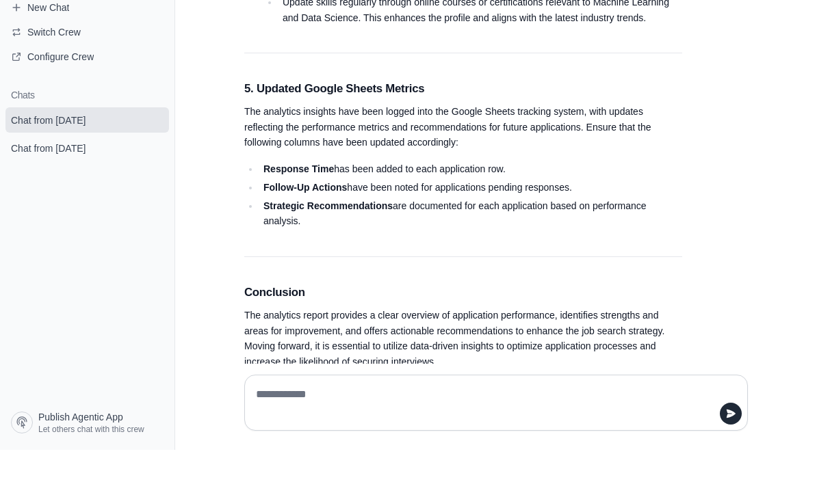
drag, startPoint x: 556, startPoint y: 430, endPoint x: 418, endPoint y: 432, distance: 137.5
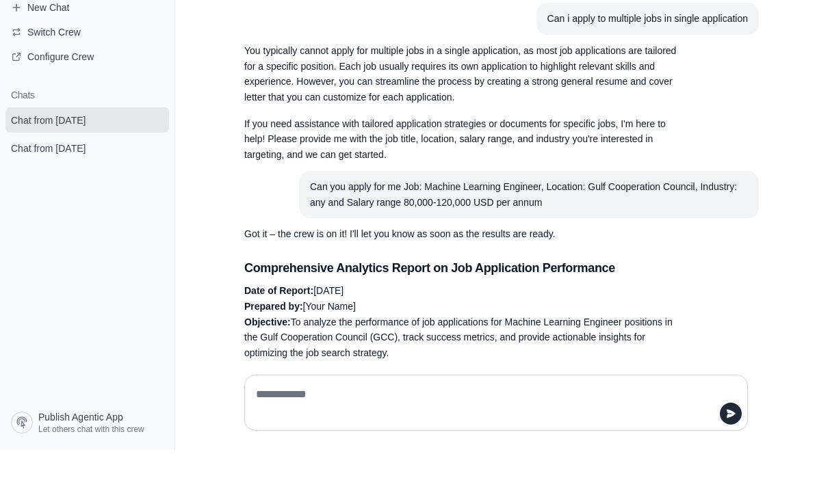
scroll to position [0, 0]
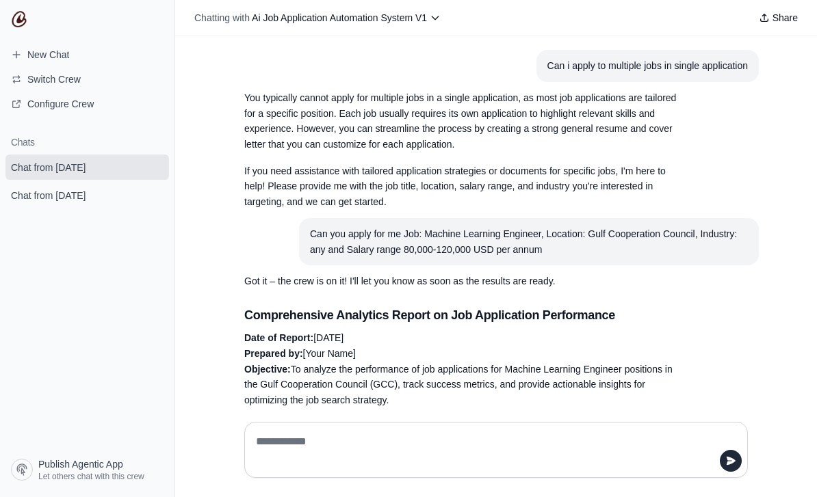
drag, startPoint x: 311, startPoint y: 183, endPoint x: 560, endPoint y: 254, distance: 258.8
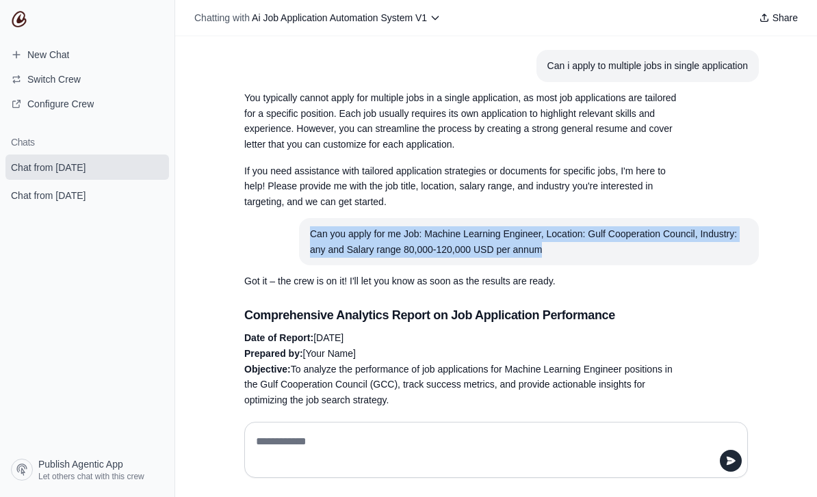
drag, startPoint x: 313, startPoint y: 232, endPoint x: 550, endPoint y: 245, distance: 237.8
copy div "Can you apply for me Job: Machine Learning Engineer, Location: Gulf Cooperation…"
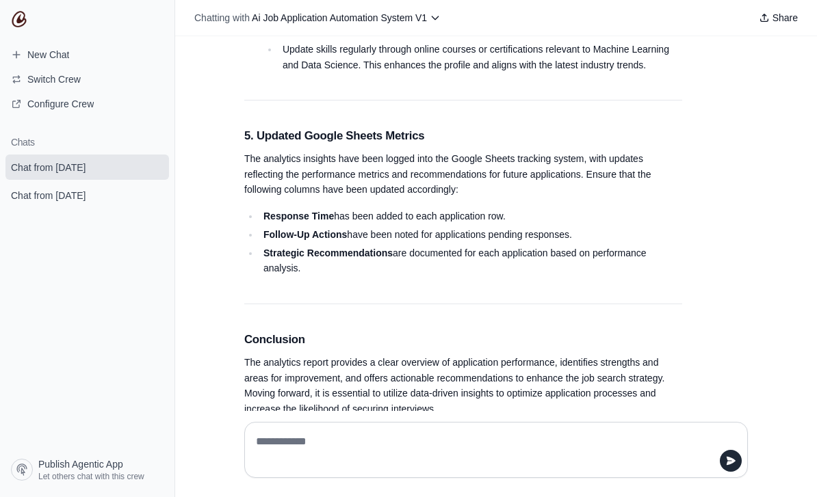
scroll to position [1408, 0]
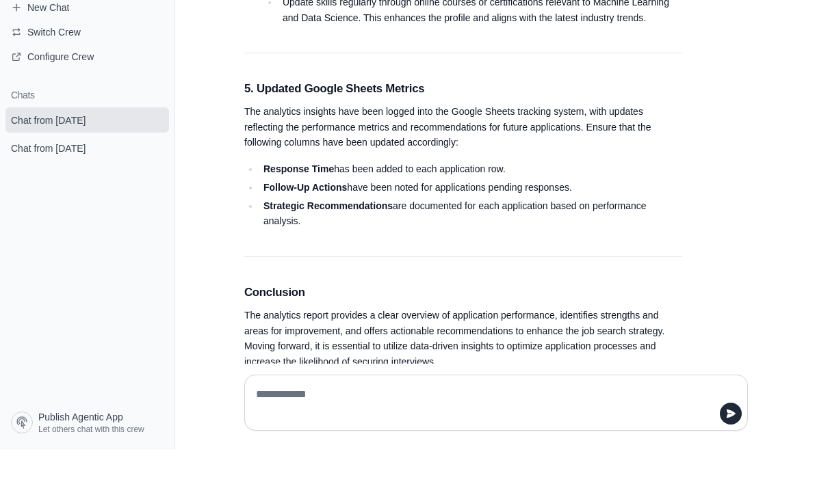
paste textarea "**********"
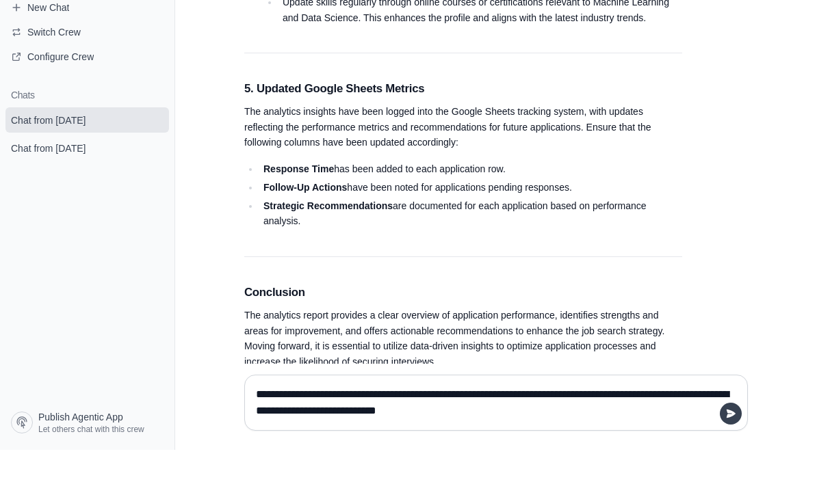
type textarea "**********"
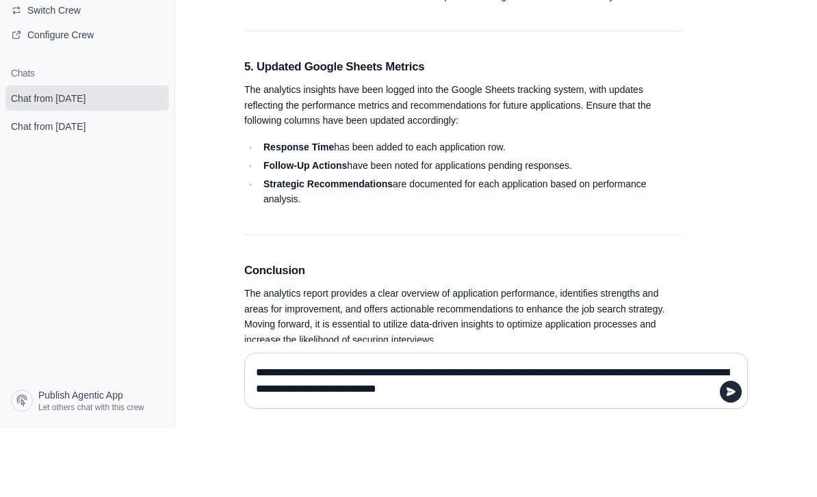
scroll to position [44, 0]
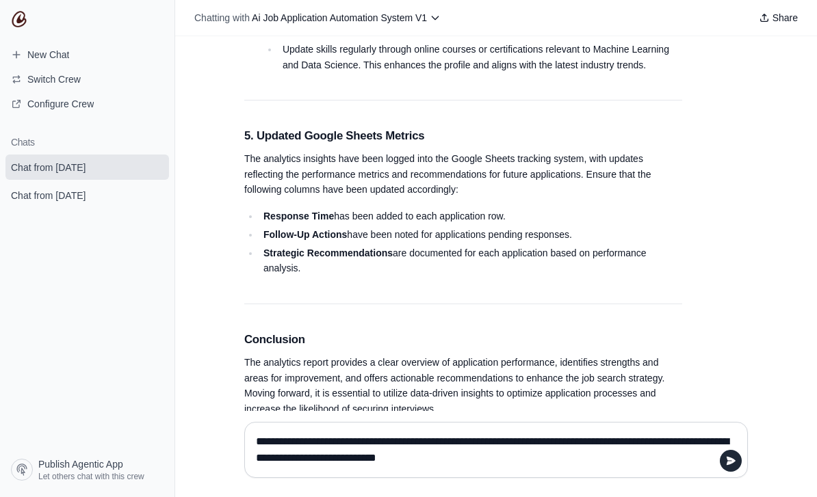
drag, startPoint x: 730, startPoint y: 493, endPoint x: 730, endPoint y: 541, distance: 47.2
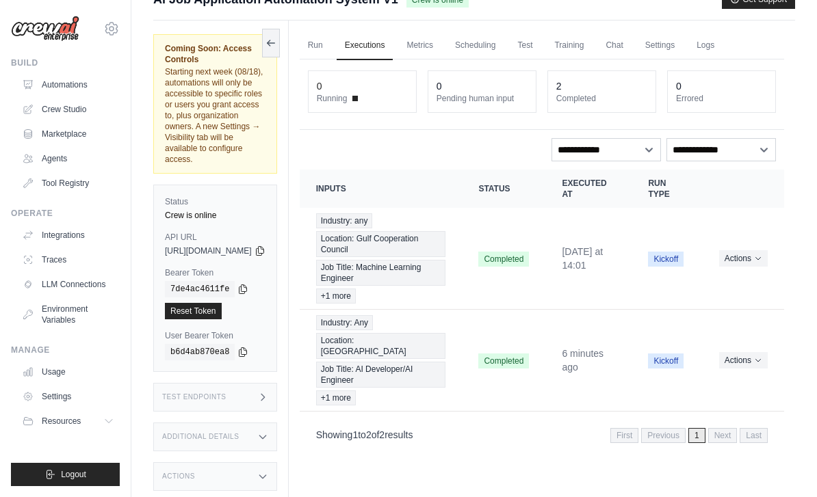
scroll to position [58, 0]
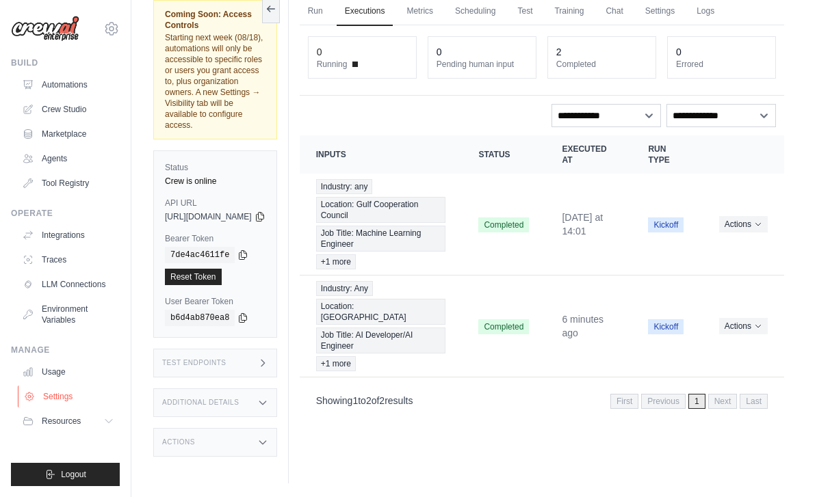
click at [60, 398] on link "Settings" at bounding box center [69, 397] width 103 height 22
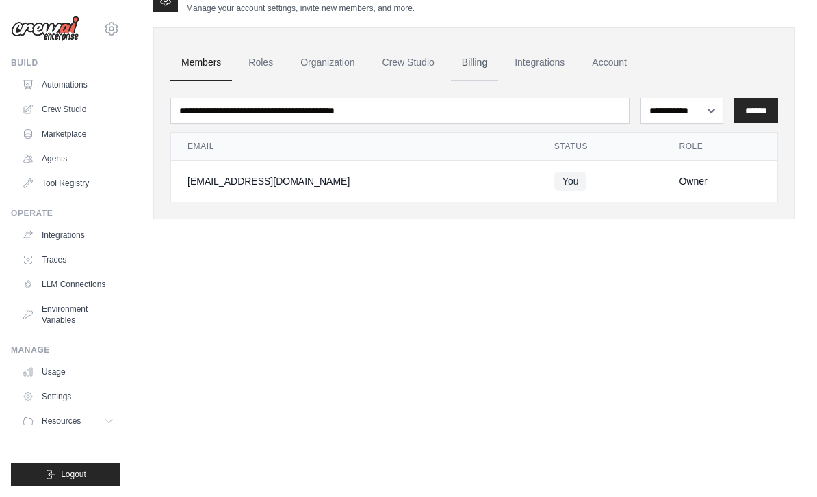
click at [476, 63] on link "Billing" at bounding box center [474, 62] width 47 height 37
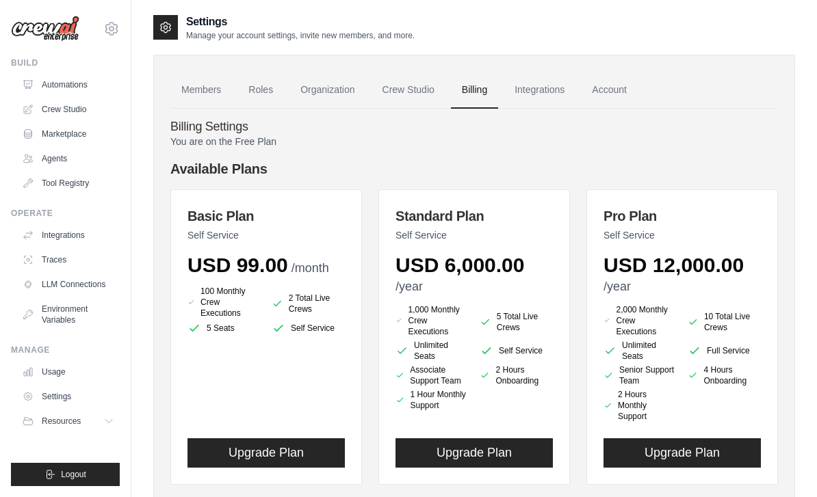
click at [285, 443] on button "Upgrade Plan" at bounding box center [265, 453] width 157 height 29
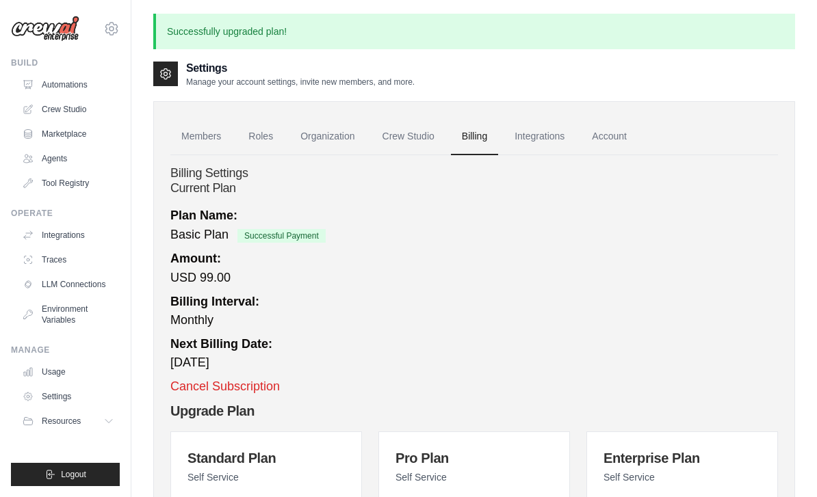
click at [70, 35] on img at bounding box center [45, 29] width 68 height 26
click at [59, 33] on img at bounding box center [45, 29] width 68 height 26
click at [70, 90] on link "Automations" at bounding box center [67, 85] width 103 height 22
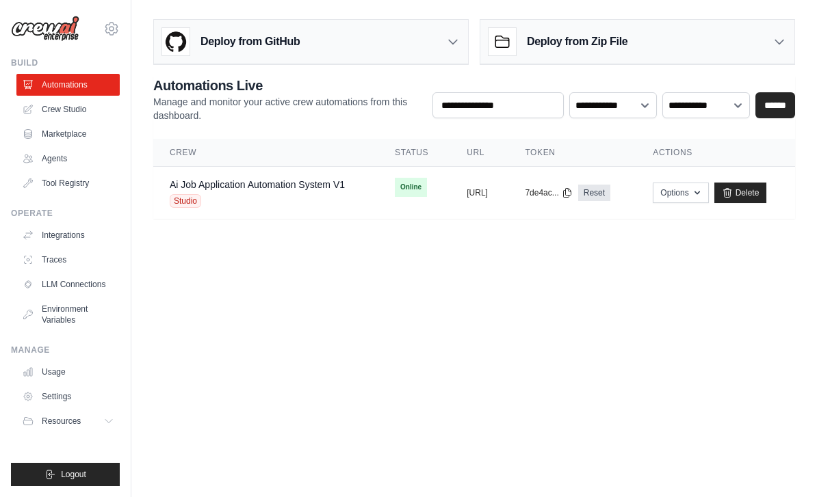
click at [75, 105] on link "Crew Studio" at bounding box center [67, 110] width 103 height 22
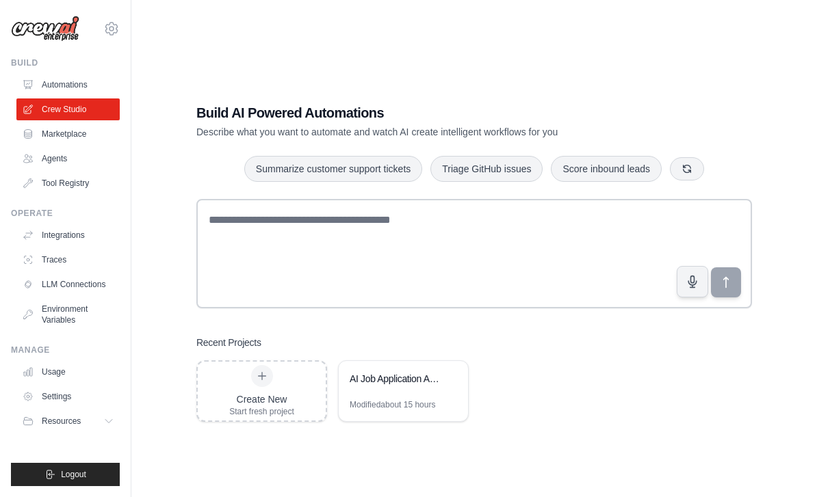
click at [71, 154] on link "Agents" at bounding box center [67, 159] width 103 height 22
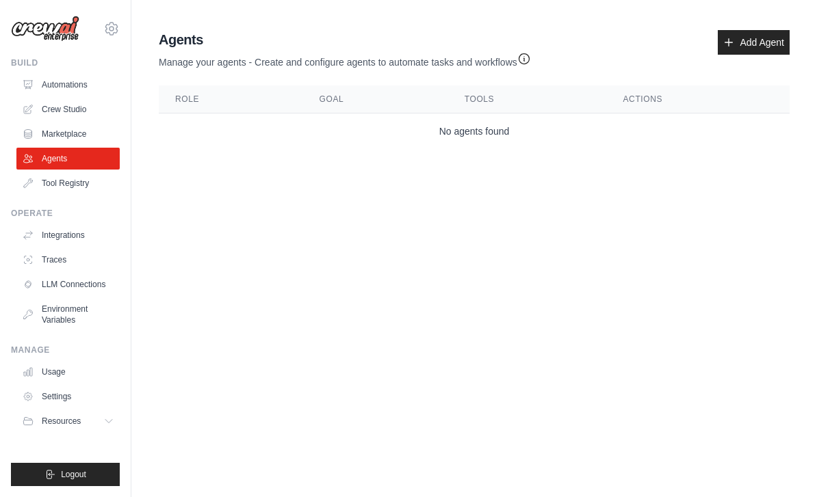
click at [71, 114] on link "Crew Studio" at bounding box center [67, 110] width 103 height 22
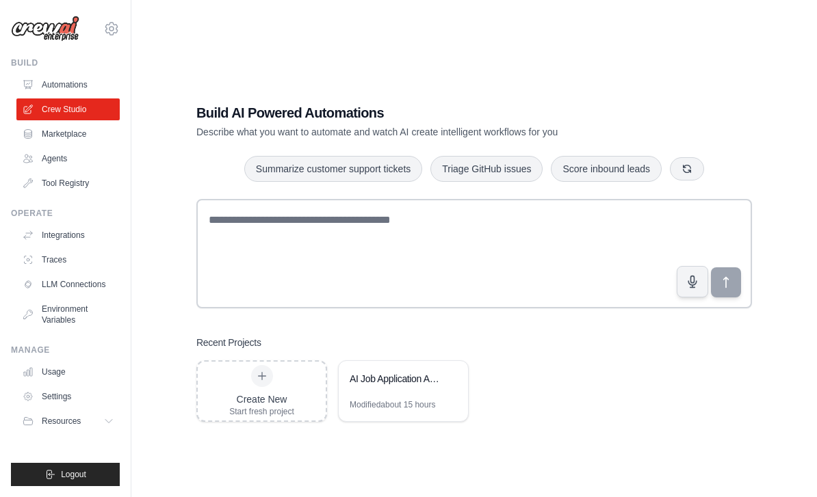
click at [393, 400] on div "AI Job Application Automation System" at bounding box center [403, 380] width 129 height 38
click at [76, 185] on link "Tool Registry" at bounding box center [69, 183] width 103 height 22
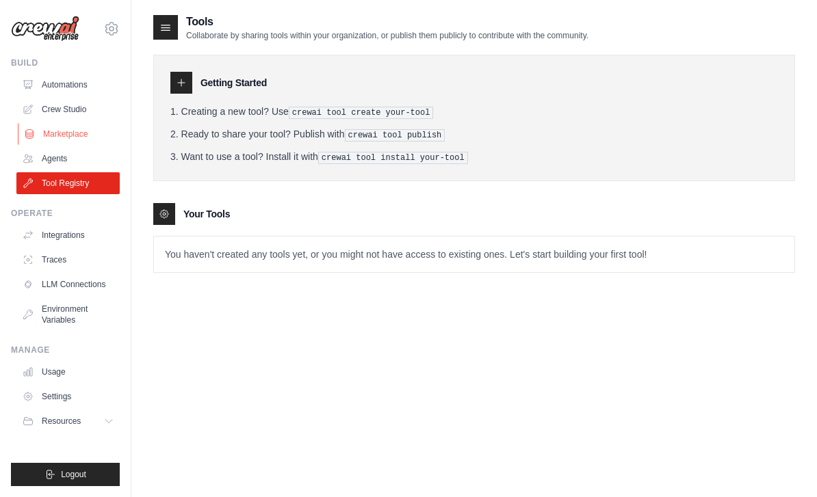
click at [66, 142] on link "Marketplace" at bounding box center [69, 134] width 103 height 22
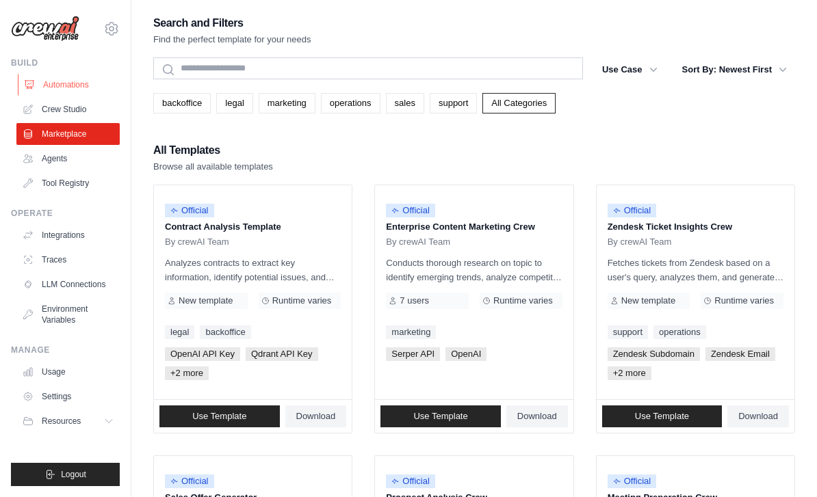
click at [58, 81] on link "Automations" at bounding box center [69, 85] width 103 height 22
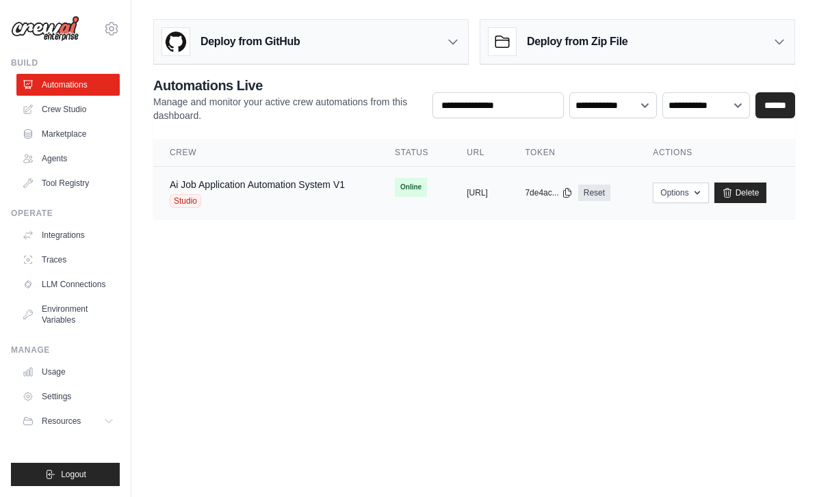
click at [231, 191] on div "Ai Job Application Automation System V1" at bounding box center [257, 185] width 175 height 14
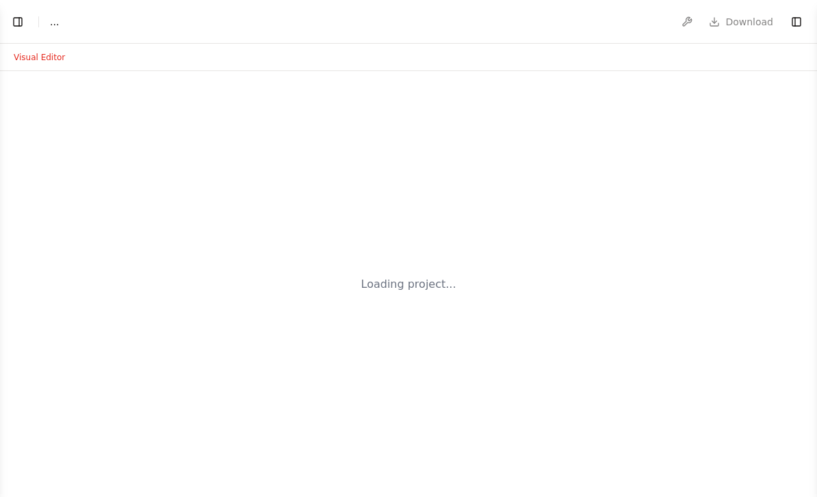
select select "****"
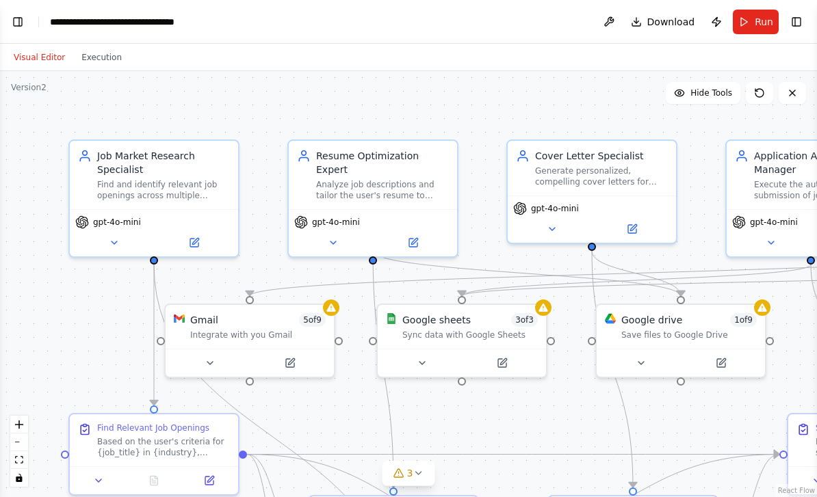
scroll to position [21873, 0]
click at [16, 20] on button "Toggle Left Sidebar" at bounding box center [17, 21] width 19 height 19
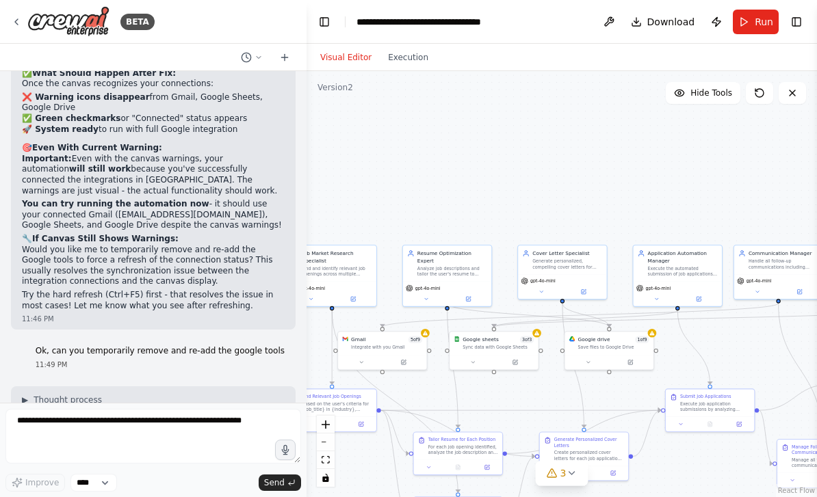
drag, startPoint x: 638, startPoint y: 135, endPoint x: 560, endPoint y: 109, distance: 82.7
click at [560, 109] on div ".deletable-edge-delete-btn { width: 20px; height: 20px; border: 0px solid #ffff…" at bounding box center [562, 284] width 510 height 426
click at [16, 22] on icon at bounding box center [16, 21] width 3 height 5
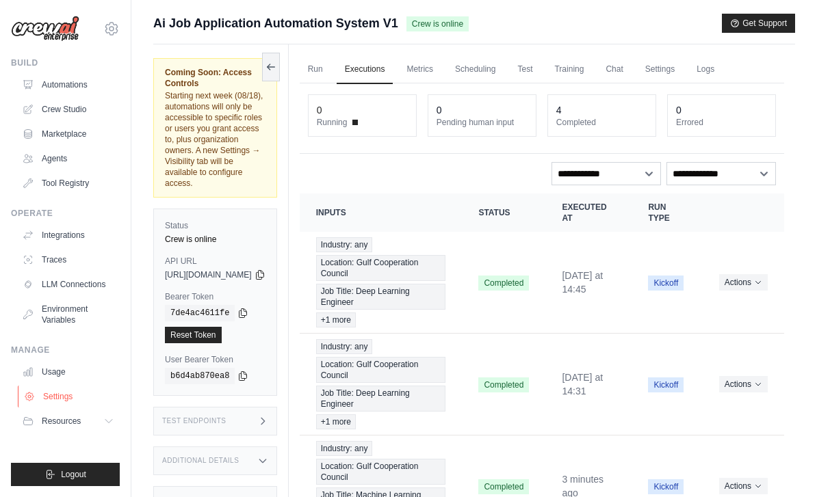
click at [56, 398] on link "Settings" at bounding box center [69, 397] width 103 height 22
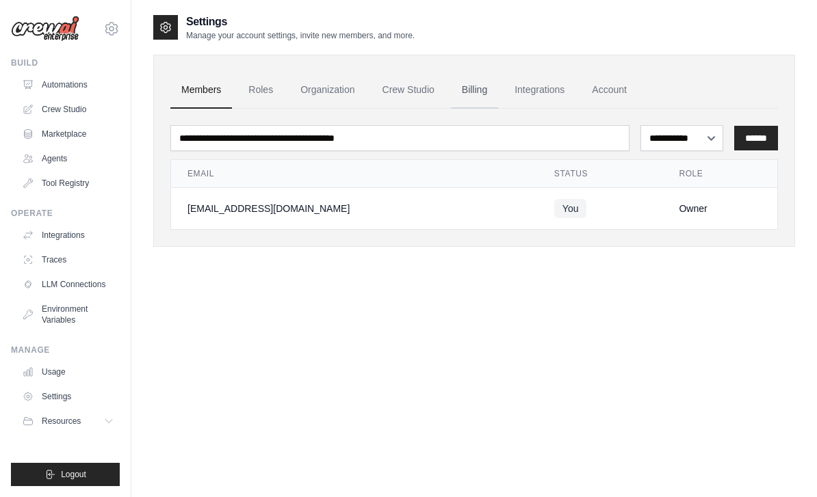
click at [473, 89] on link "Billing" at bounding box center [474, 90] width 47 height 37
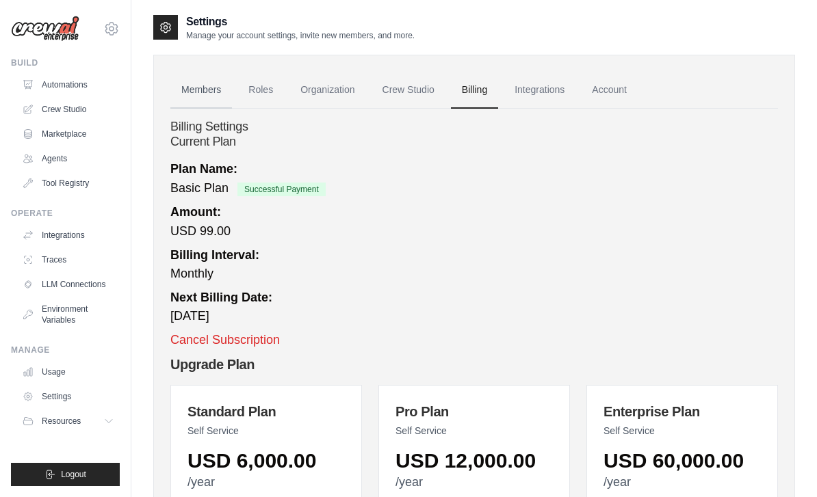
click at [202, 88] on link "Members" at bounding box center [201, 90] width 62 height 37
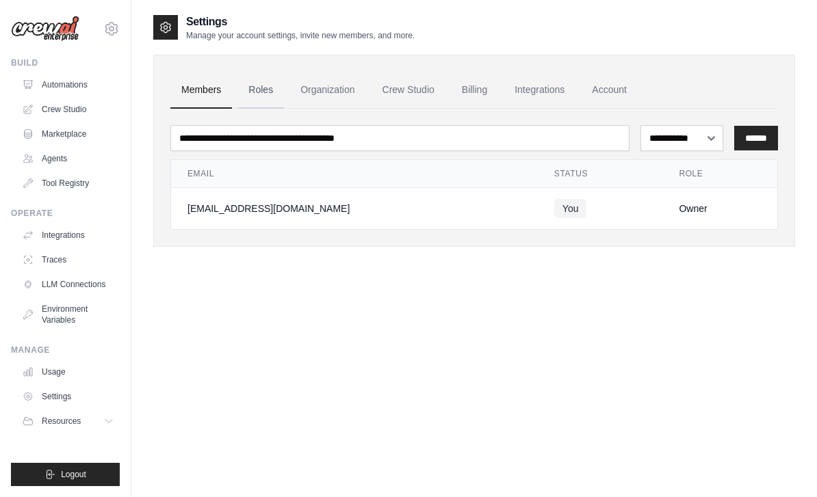
click at [252, 91] on link "Roles" at bounding box center [260, 90] width 47 height 37
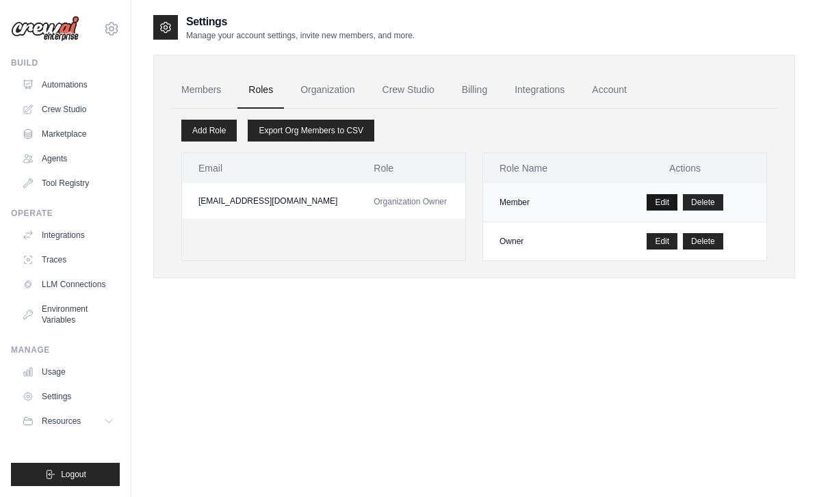
click at [666, 203] on link "Edit" at bounding box center [662, 202] width 31 height 16
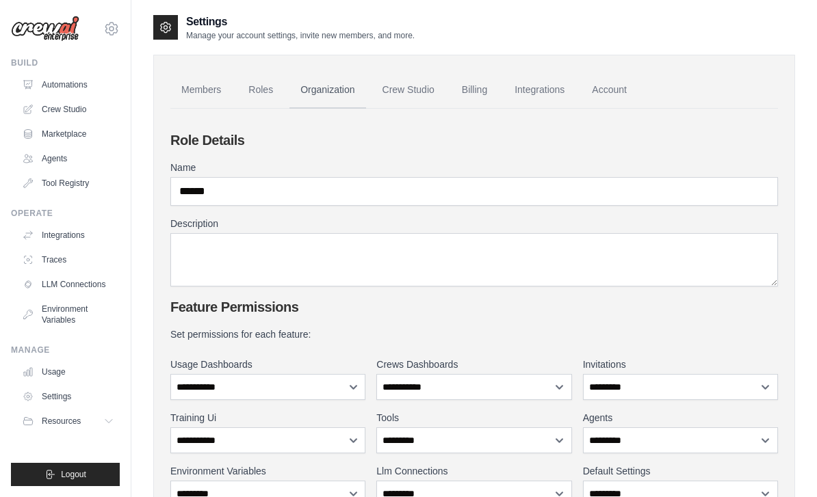
click at [328, 92] on link "Organization" at bounding box center [327, 90] width 76 height 37
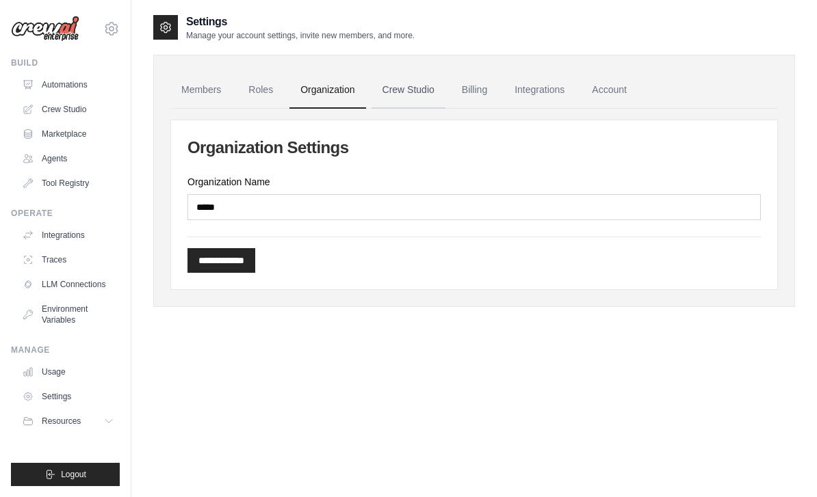
click at [399, 93] on link "Crew Studio" at bounding box center [409, 90] width 74 height 37
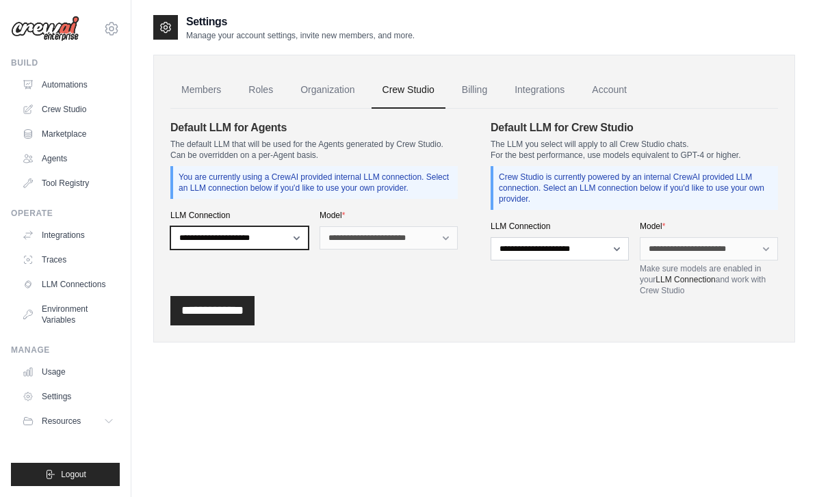
select select "******"
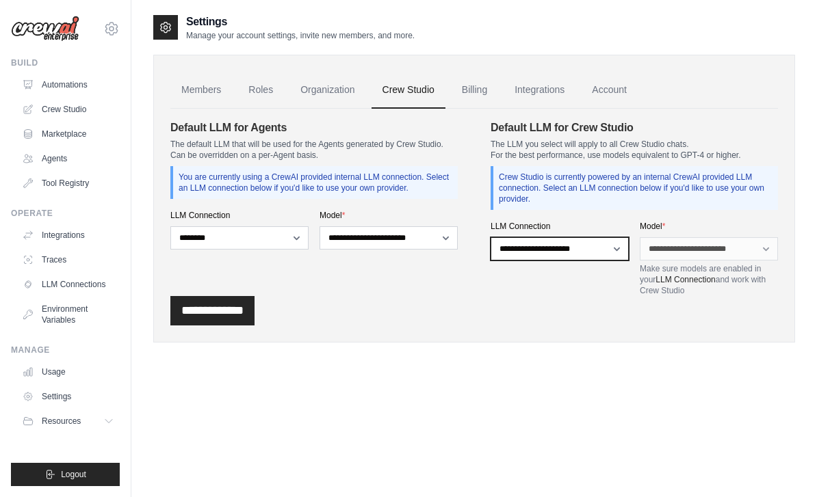
select select "******"
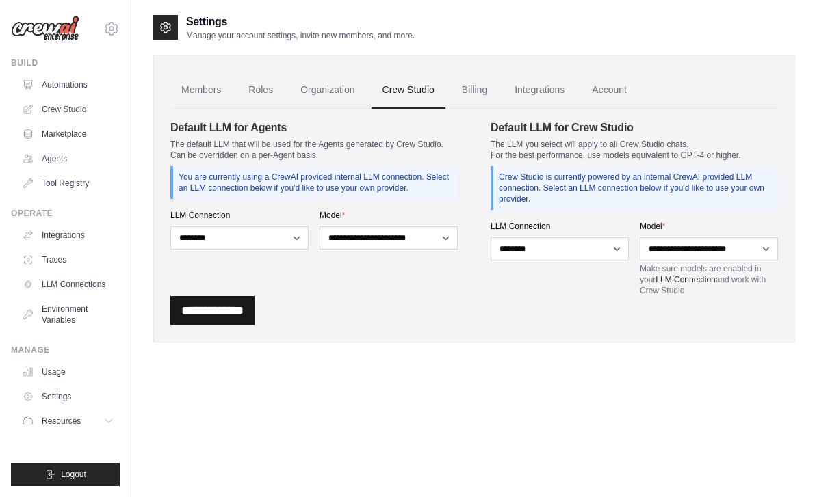
click at [210, 315] on input "**********" at bounding box center [212, 310] width 84 height 29
select select "*******"
click at [235, 309] on input "**********" at bounding box center [212, 310] width 84 height 29
select select "*******"
click at [209, 311] on input "**********" at bounding box center [212, 310] width 84 height 29
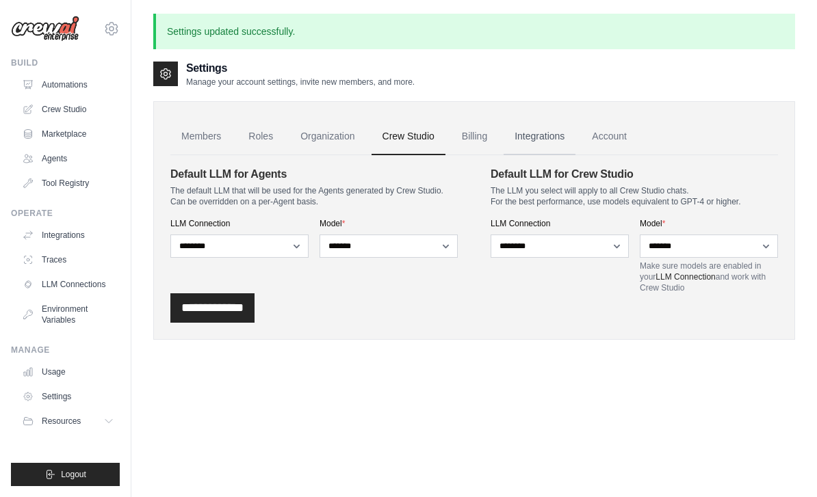
click at [538, 138] on link "Integrations" at bounding box center [540, 136] width 72 height 37
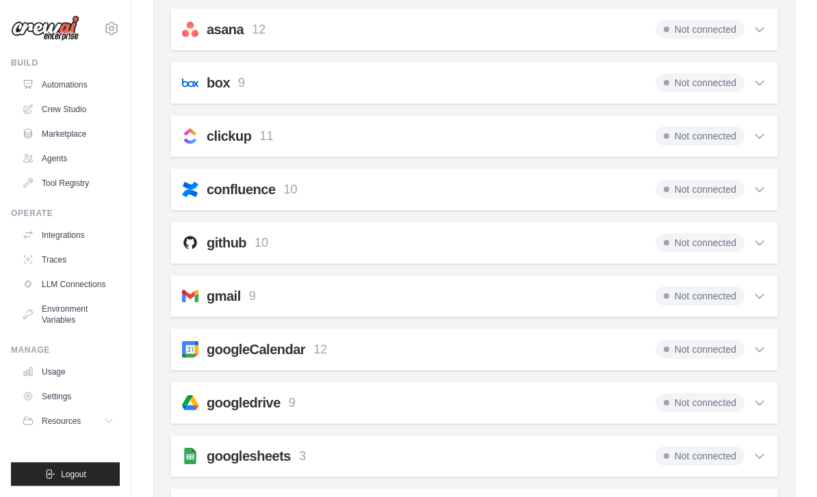
scroll to position [174, 0]
click at [716, 404] on span "Not connected" at bounding box center [699, 402] width 89 height 19
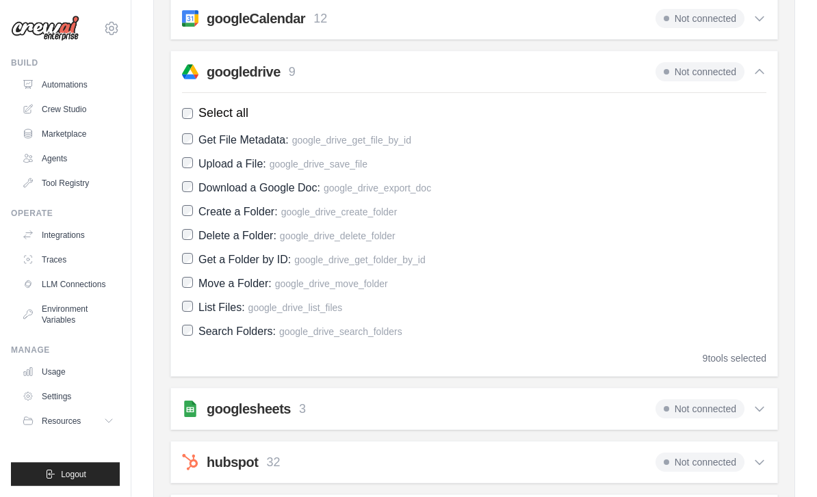
scroll to position [522, 0]
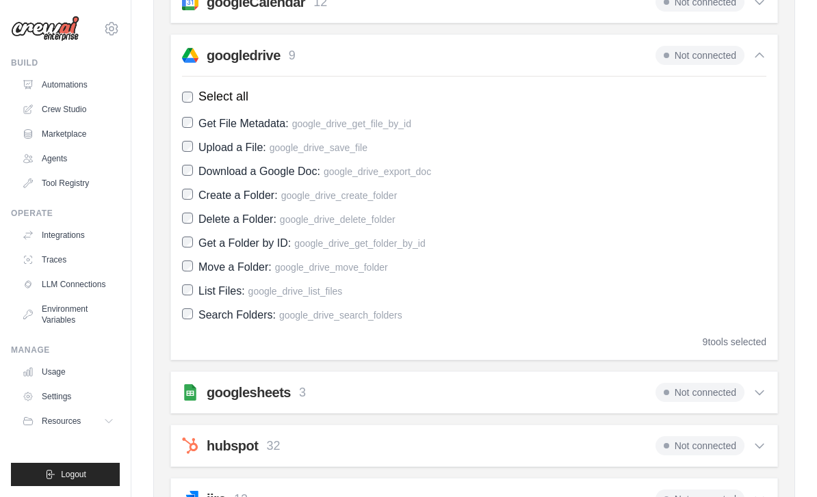
click at [718, 59] on span "Not connected" at bounding box center [699, 55] width 89 height 19
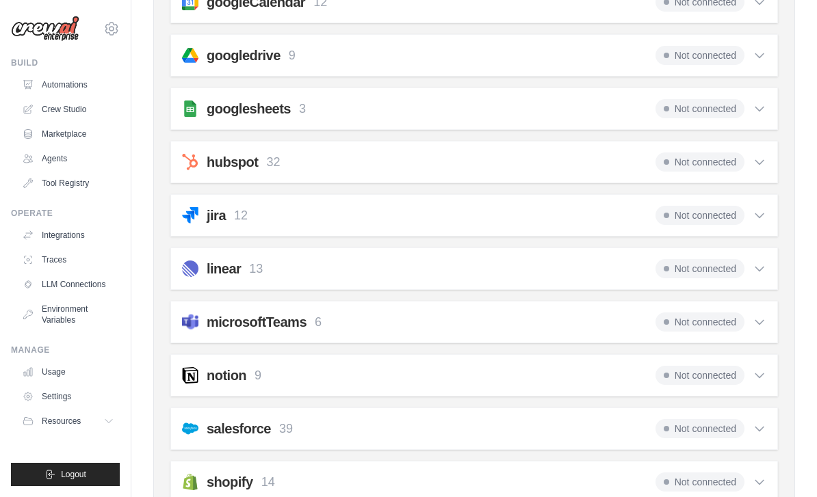
click at [691, 111] on span "Not connected" at bounding box center [699, 108] width 89 height 19
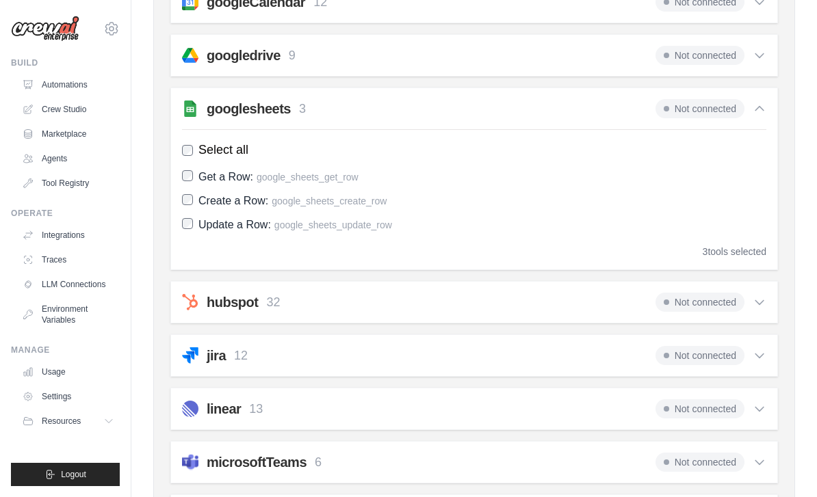
click at [691, 110] on span "Not connected" at bounding box center [699, 108] width 89 height 19
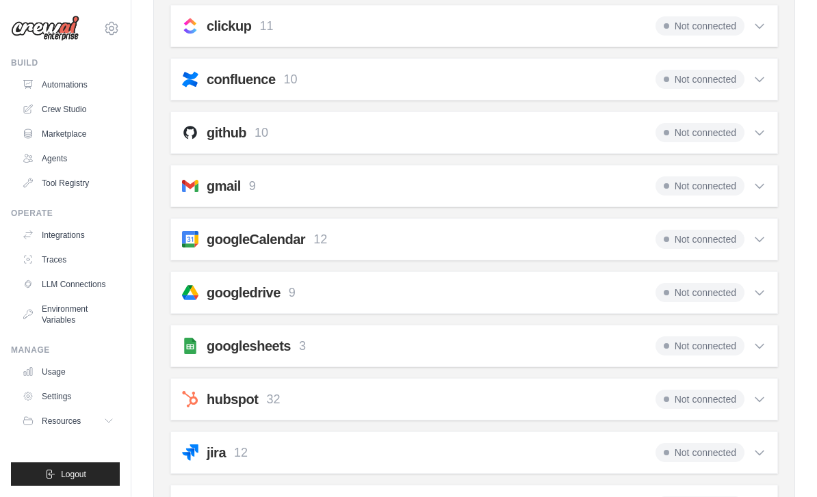
scroll to position [281, 0]
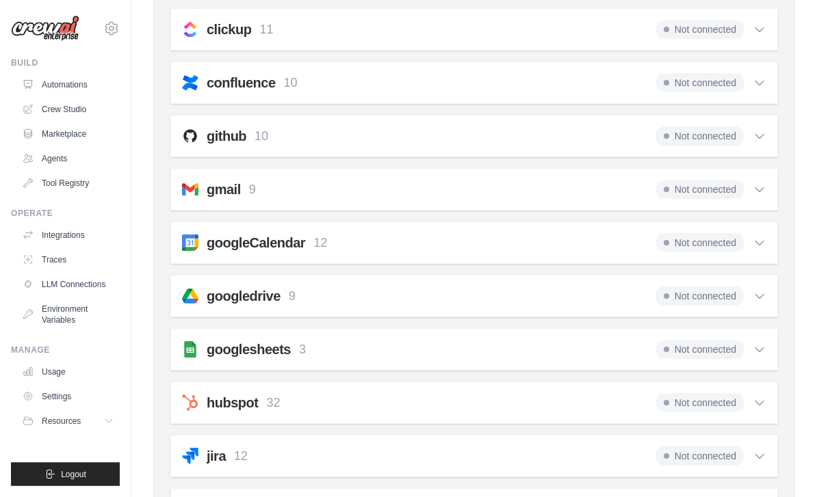
click at [689, 193] on span "Not connected" at bounding box center [699, 190] width 89 height 19
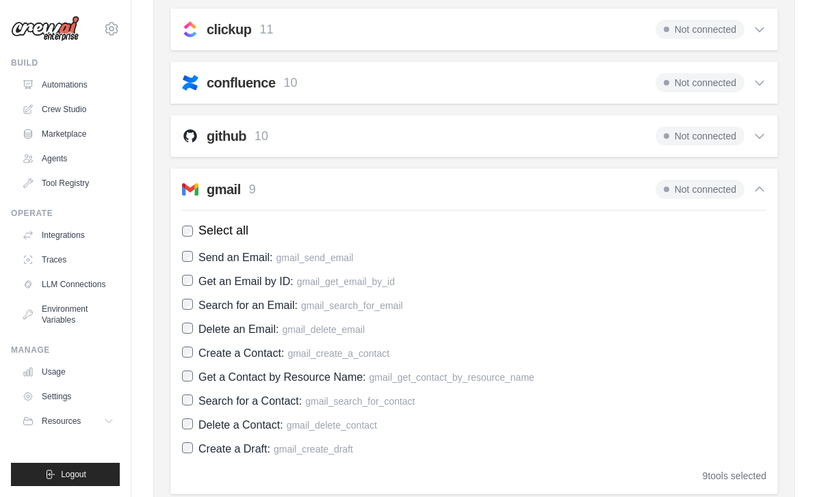
click at [689, 193] on span "Not connected" at bounding box center [699, 189] width 89 height 19
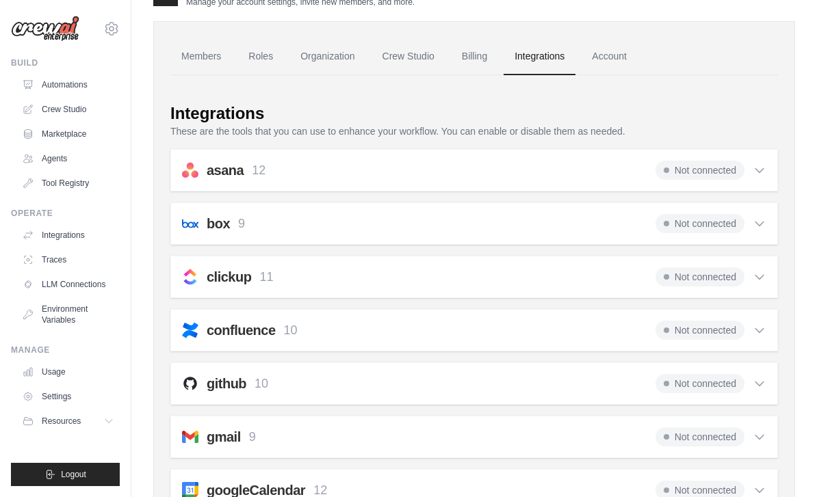
scroll to position [0, 0]
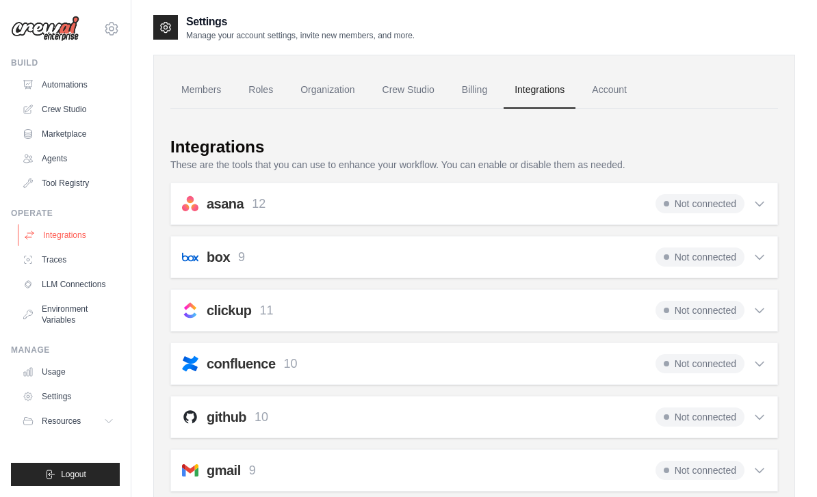
click at [63, 240] on link "Integrations" at bounding box center [69, 235] width 103 height 22
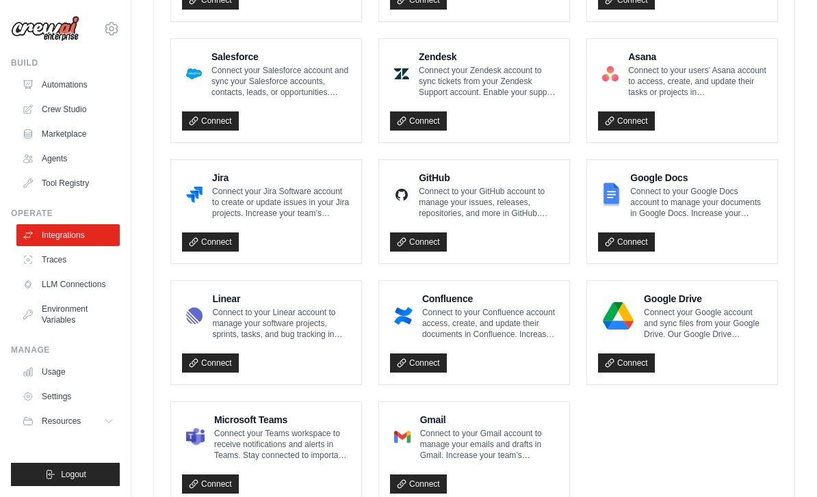
scroll to position [746, 0]
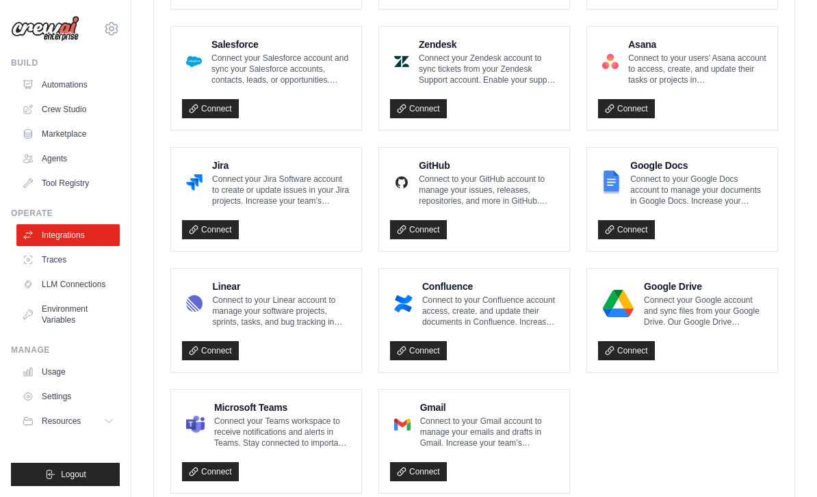
click at [495, 417] on p "Connect to your Gmail account to manage your emails and drafts in Gmail. Increa…" at bounding box center [489, 432] width 138 height 33
click at [496, 419] on p "Connect to your Gmail account to manage your emails and drafts in Gmail. Increa…" at bounding box center [489, 432] width 138 height 33
click at [496, 421] on p "Connect to your Gmail account to manage your emails and drafts in Gmail. Increa…" at bounding box center [489, 432] width 138 height 33
click at [68, 239] on link "Integrations" at bounding box center [69, 235] width 103 height 22
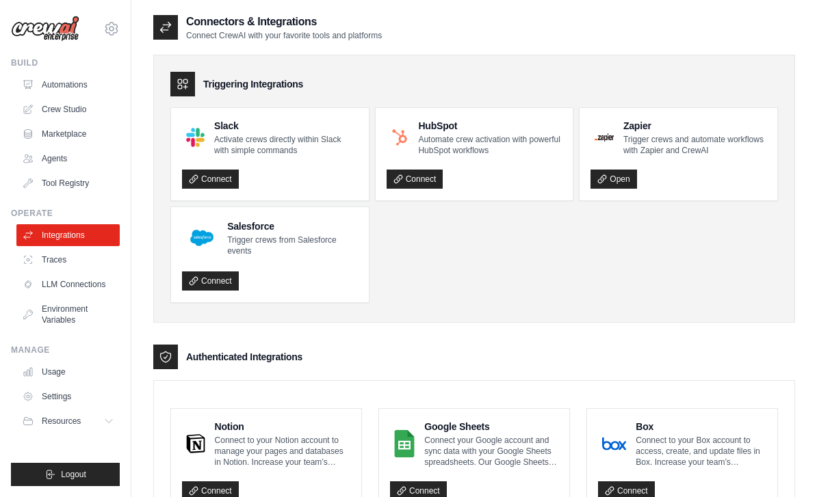
scroll to position [0, 0]
click at [456, 451] on p "Connect your Google account and sync data with your Google Sheets spreadsheets.…" at bounding box center [491, 451] width 134 height 33
click at [456, 450] on p "Connect your Google account and sync data with your Google Sheets spreadsheets.…" at bounding box center [491, 451] width 134 height 33
click at [78, 233] on link "Integrations" at bounding box center [69, 235] width 103 height 22
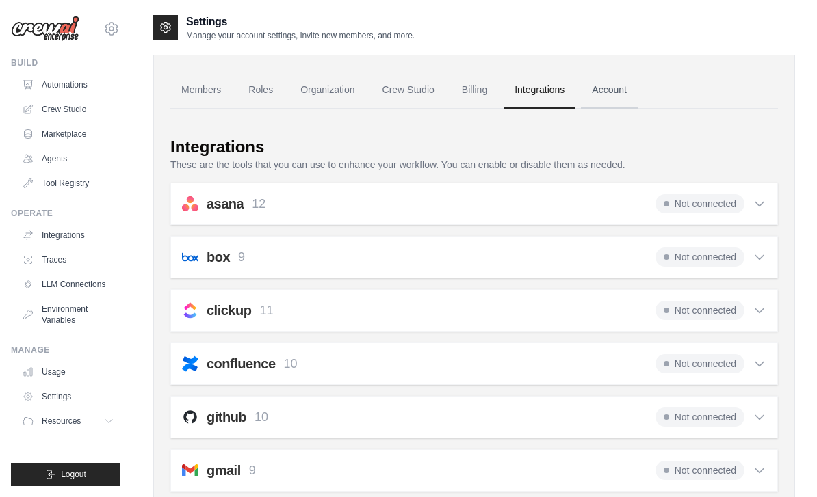
click at [612, 93] on link "Account" at bounding box center [609, 90] width 57 height 37
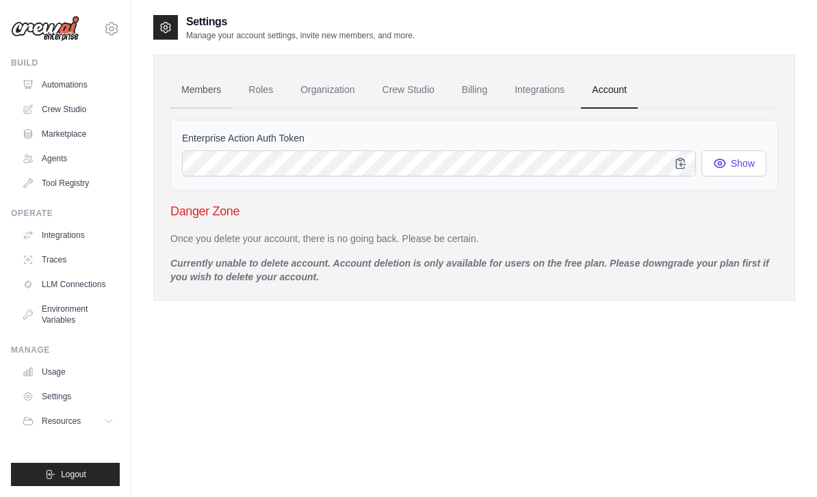
click at [205, 90] on link "Members" at bounding box center [201, 90] width 62 height 37
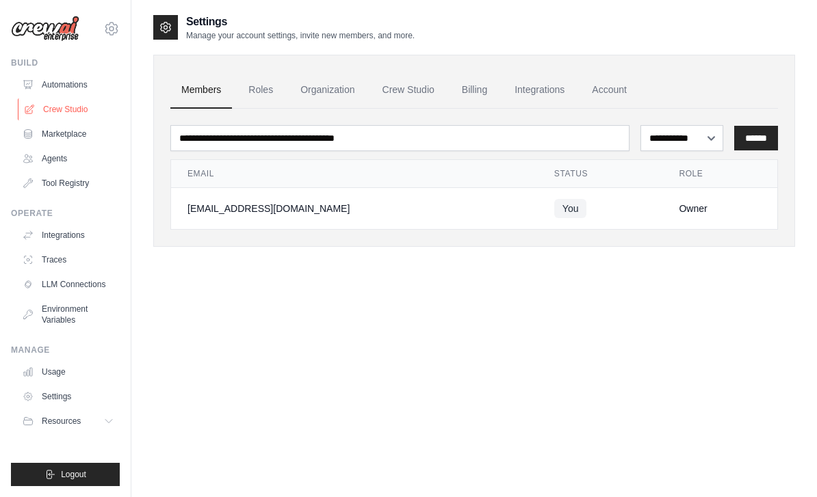
click at [68, 109] on link "Crew Studio" at bounding box center [69, 110] width 103 height 22
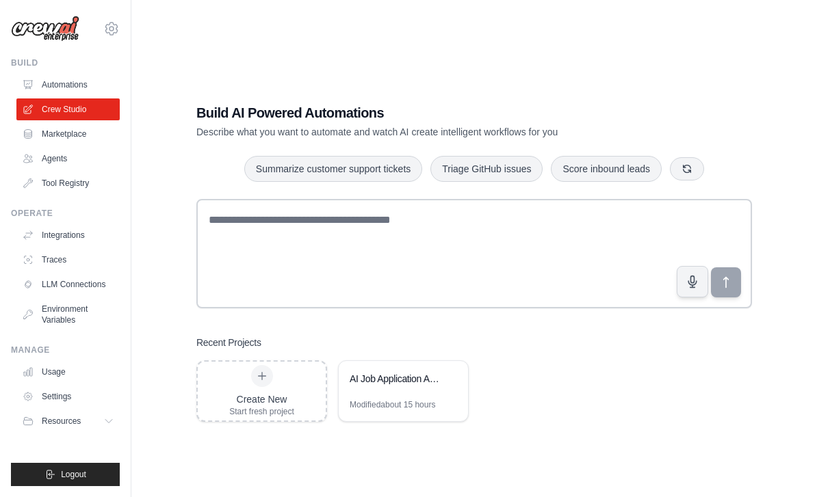
click at [406, 44] on div "Build AI Powered Automations Describe what you want to automate and watch AI cr…" at bounding box center [474, 262] width 642 height 497
click at [79, 291] on link "LLM Connections" at bounding box center [69, 285] width 103 height 22
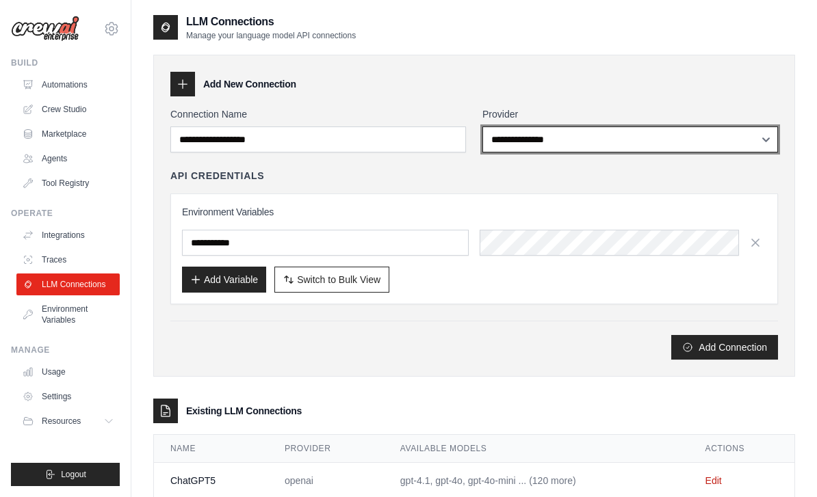
select select "******"
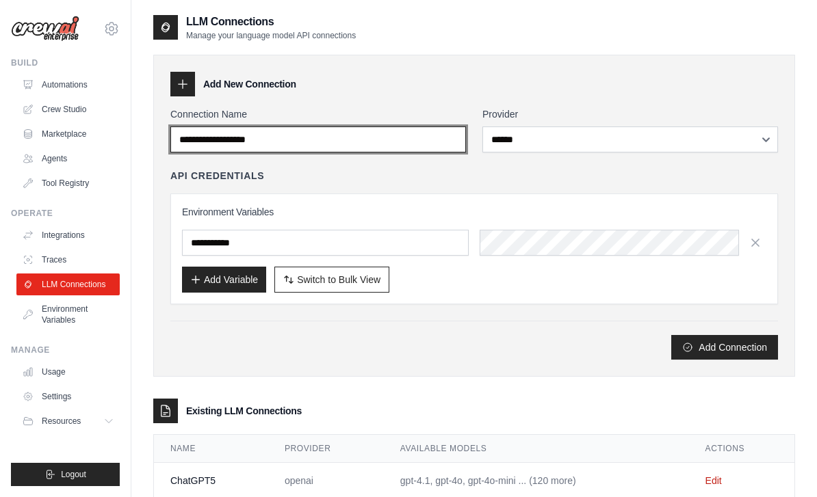
click at [296, 139] on input "Connection Name" at bounding box center [318, 140] width 296 height 26
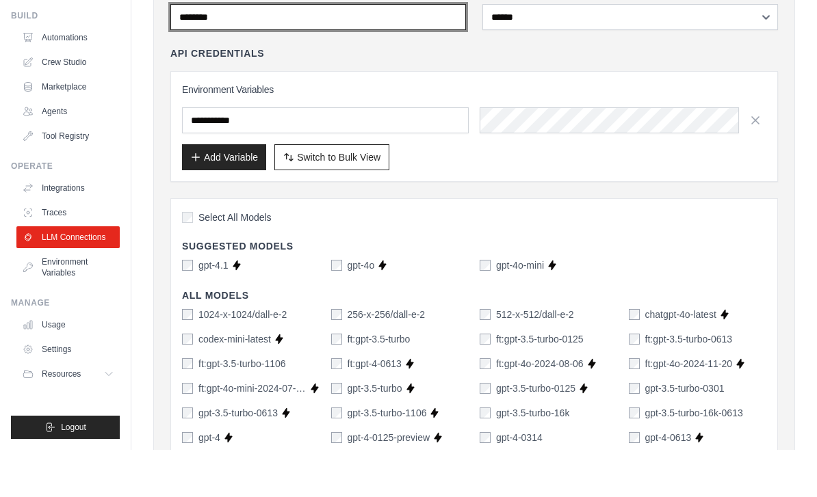
scroll to position [77, 0]
type input "********"
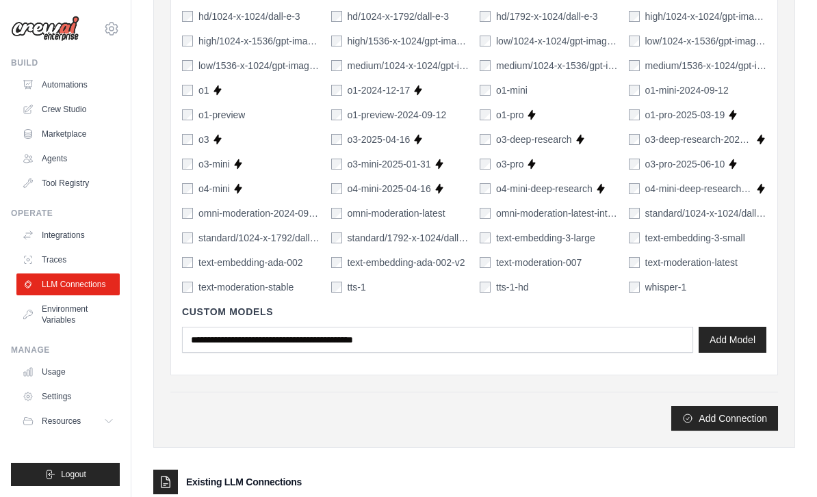
scroll to position [929, 0]
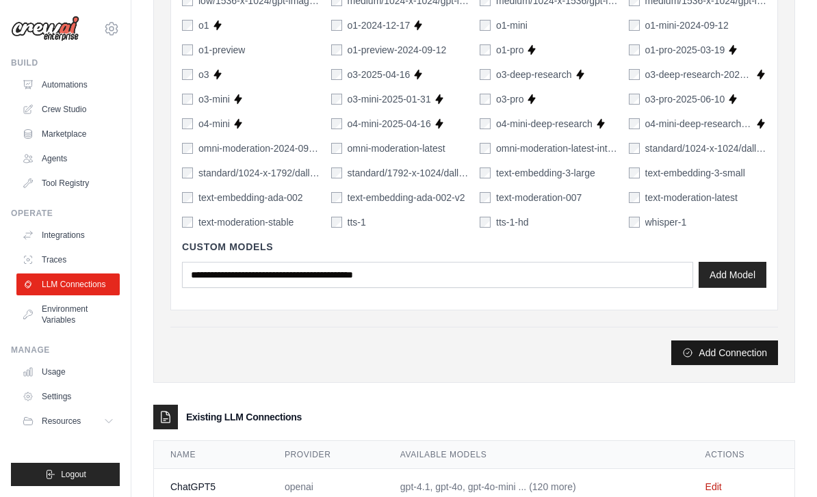
click at [718, 355] on button "Add Connection" at bounding box center [724, 353] width 107 height 25
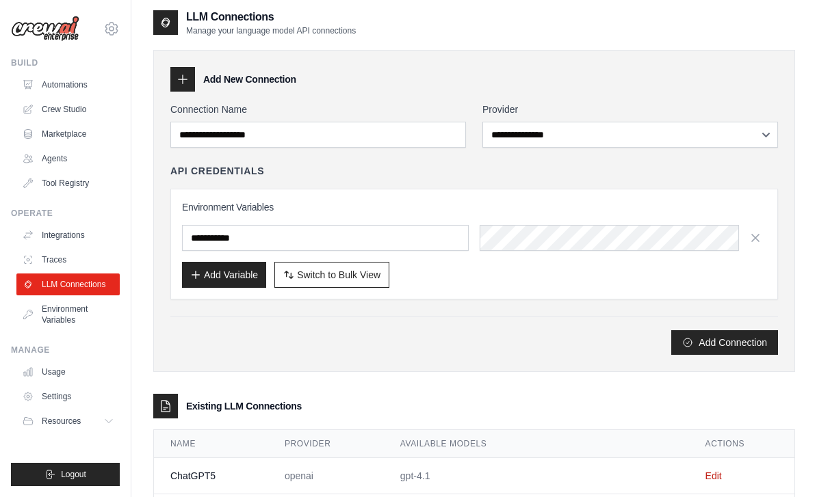
scroll to position [77, 0]
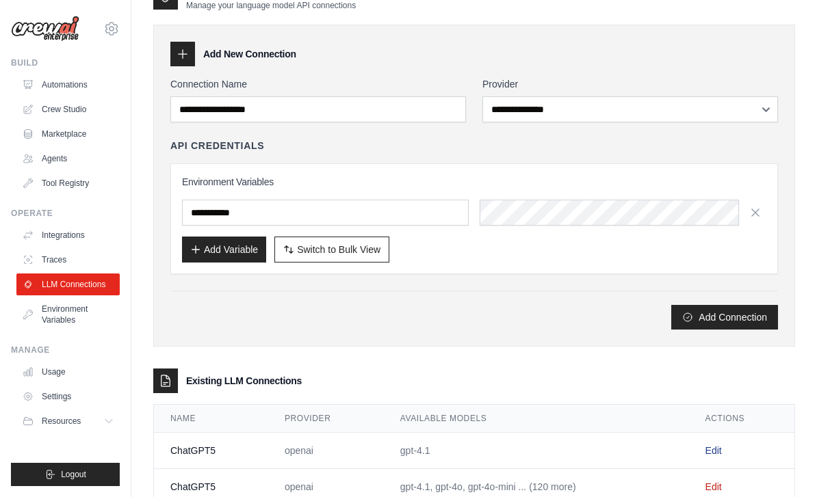
click at [712, 456] on link "Edit" at bounding box center [713, 450] width 16 height 11
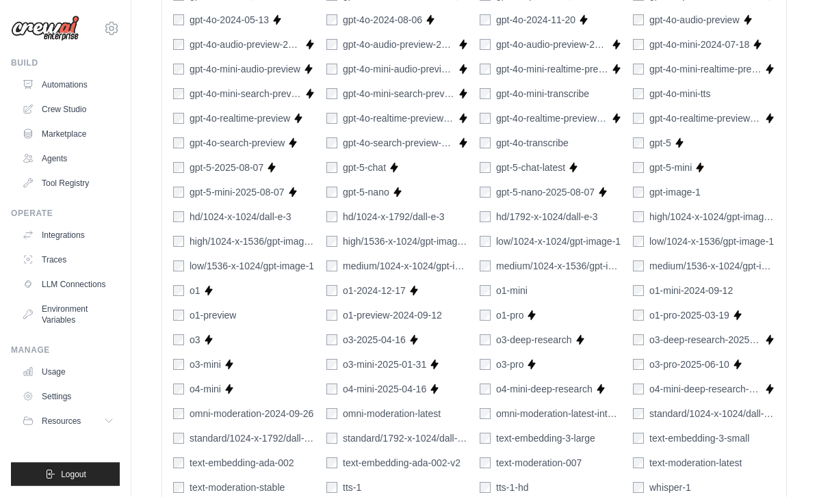
scroll to position [785, 0]
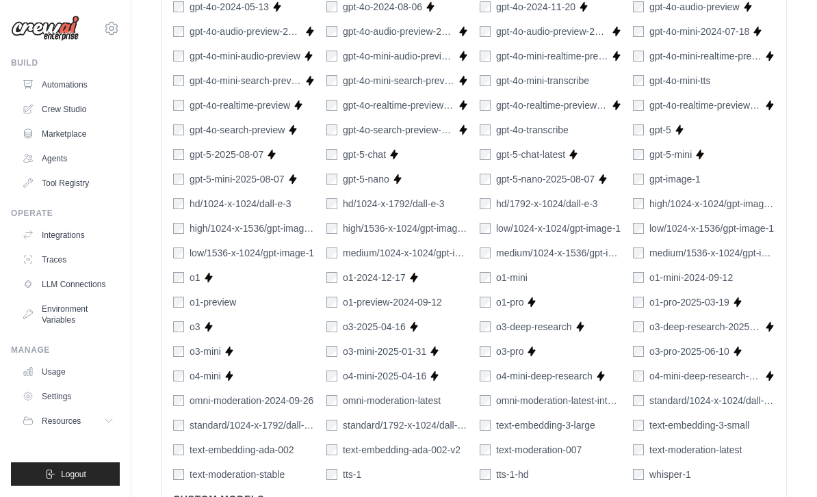
scroll to position [820, 0]
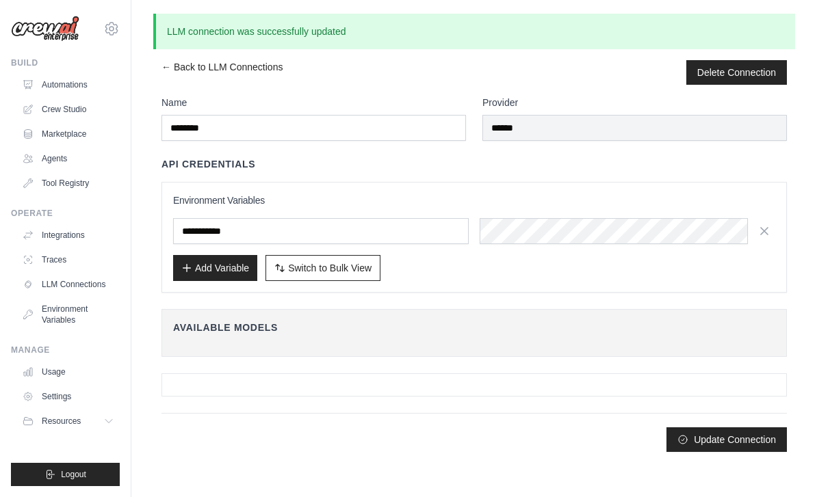
scroll to position [0, 0]
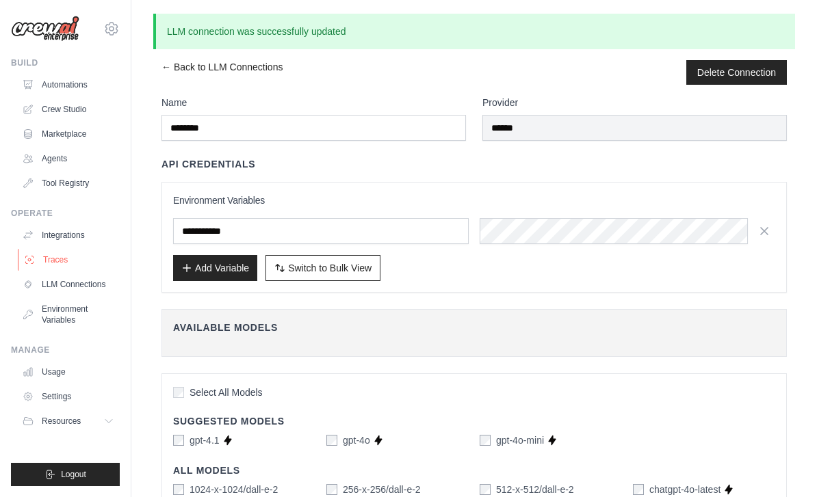
click at [61, 264] on link "Traces" at bounding box center [69, 260] width 103 height 22
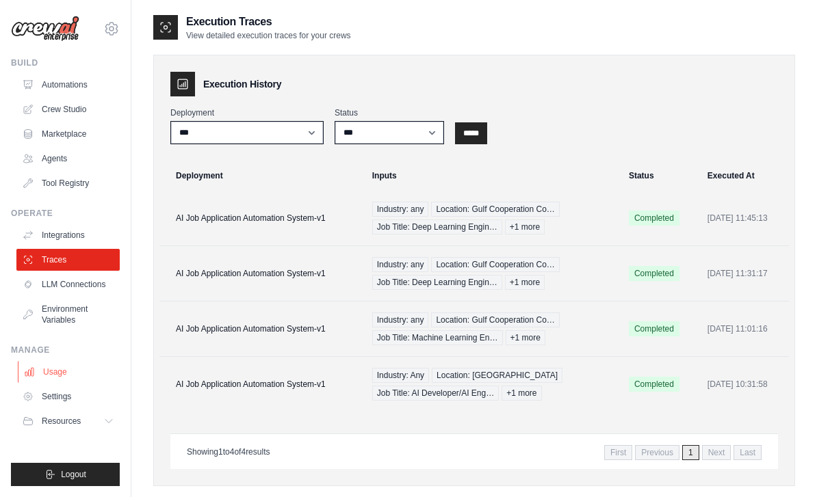
click at [50, 374] on link "Usage" at bounding box center [69, 372] width 103 height 22
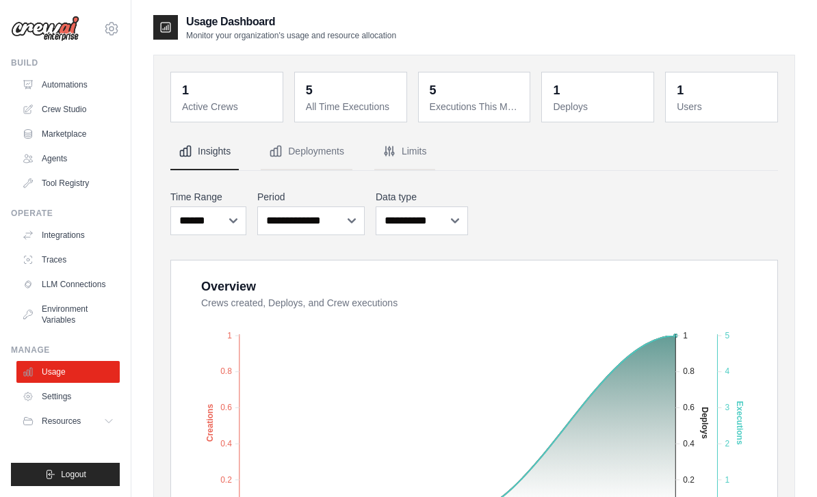
click at [361, 107] on dt "All Time Executions" at bounding box center [352, 107] width 92 height 14
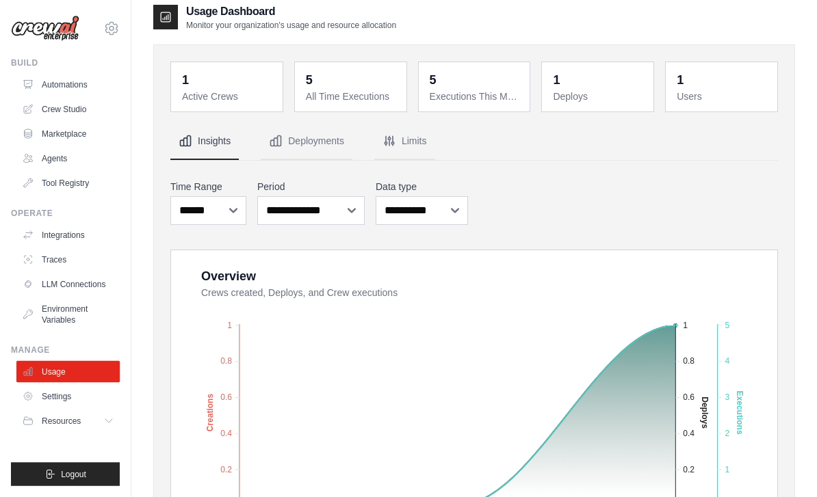
scroll to position [20, 0]
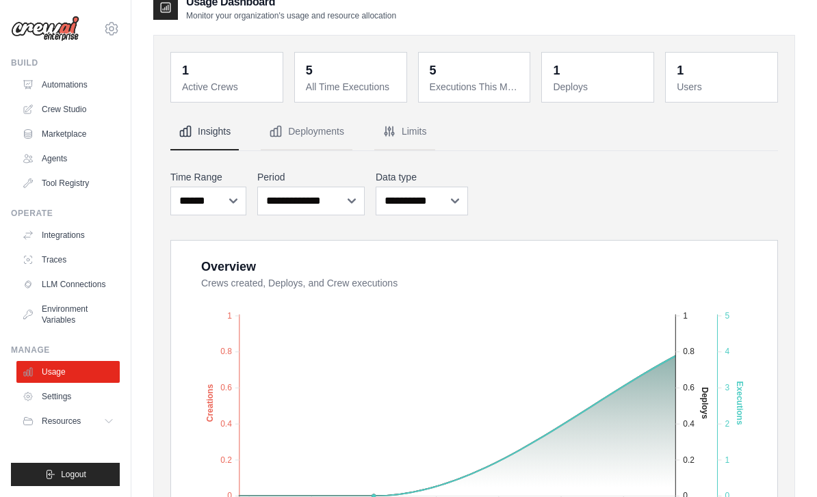
click at [478, 78] on dd "5" at bounding box center [476, 70] width 92 height 19
click at [595, 88] on dt "Deploys" at bounding box center [599, 87] width 92 height 14
click at [62, 264] on link "Traces" at bounding box center [69, 260] width 103 height 22
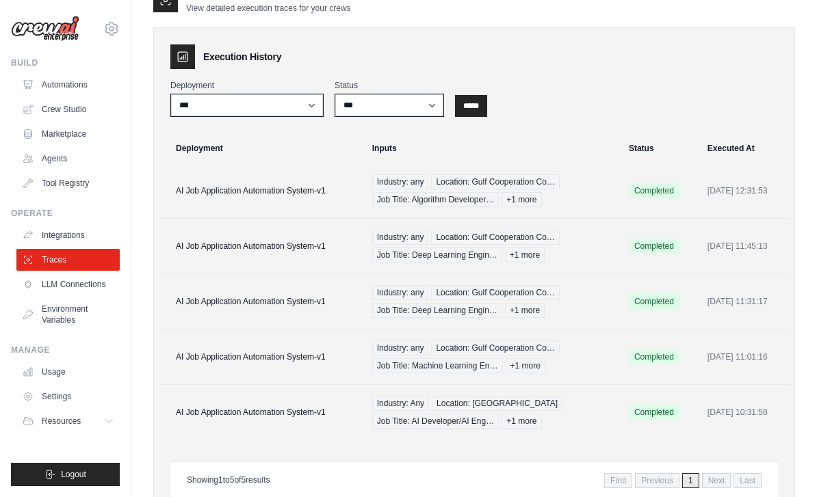
scroll to position [32, 0]
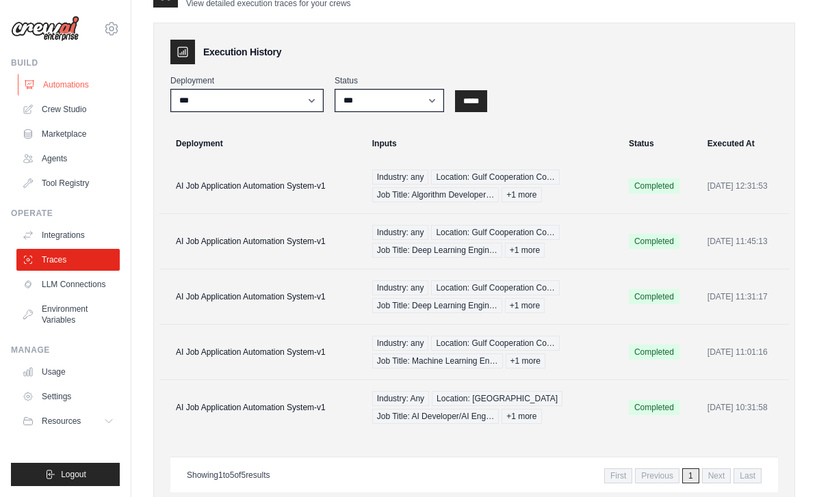
click at [80, 88] on link "Automations" at bounding box center [69, 85] width 103 height 22
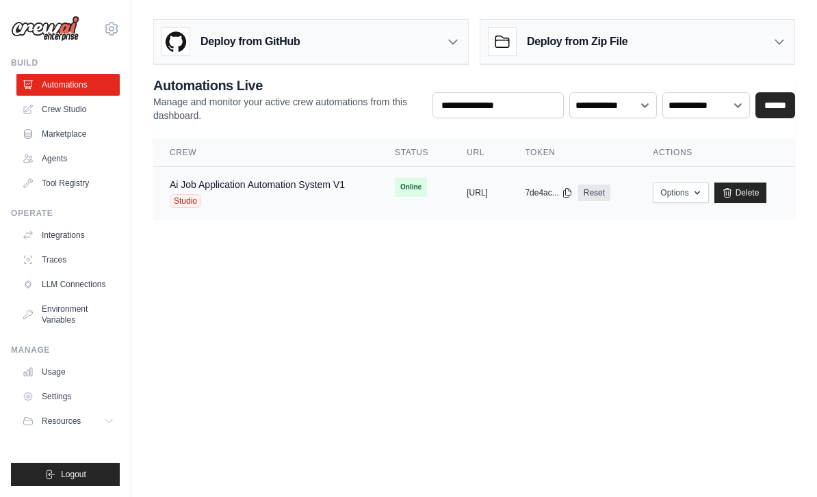
click at [216, 192] on div "Ai Job Application Automation System V1 Studio" at bounding box center [257, 193] width 175 height 30
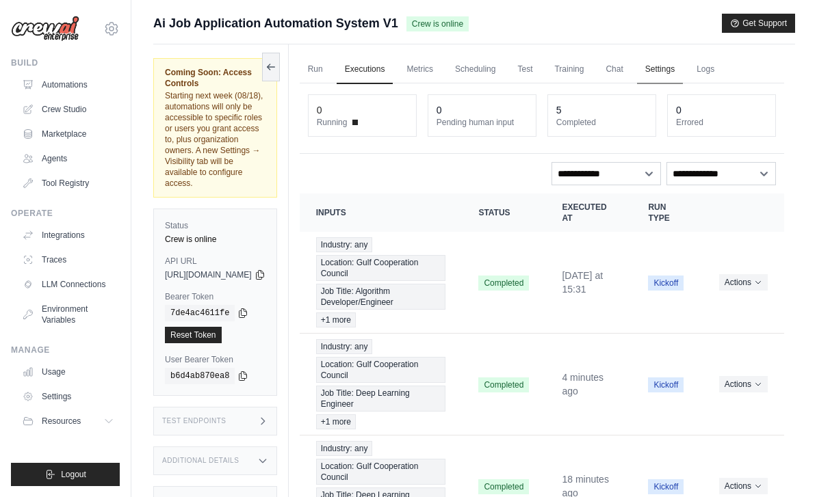
click at [683, 73] on link "Settings" at bounding box center [660, 69] width 46 height 29
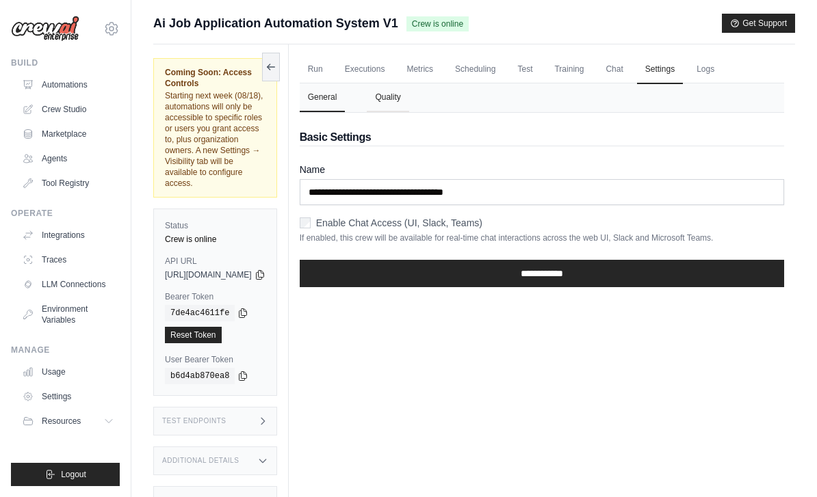
click at [408, 97] on button "Quality" at bounding box center [388, 97] width 42 height 29
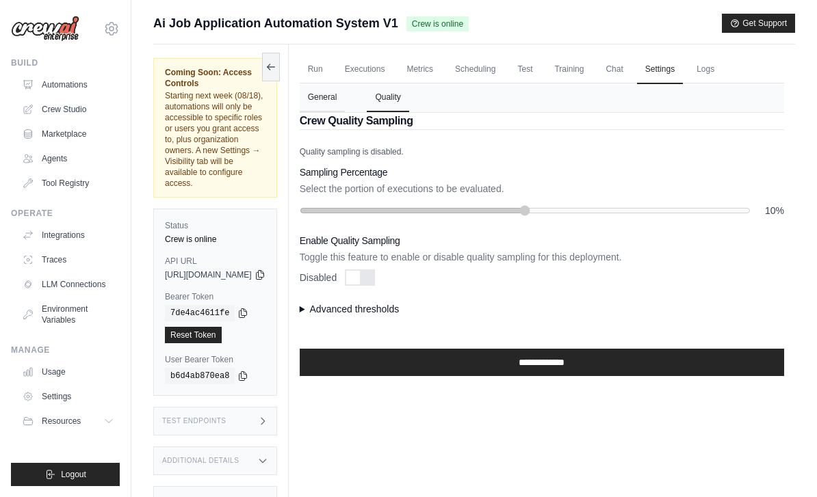
click at [346, 94] on button "General" at bounding box center [323, 97] width 46 height 29
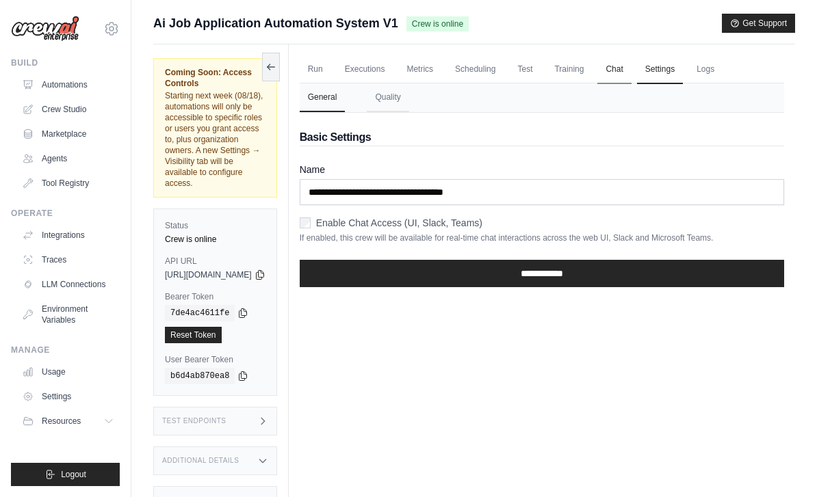
click at [631, 73] on link "Chat" at bounding box center [614, 69] width 34 height 29
